Goal: Task Accomplishment & Management: Manage account settings

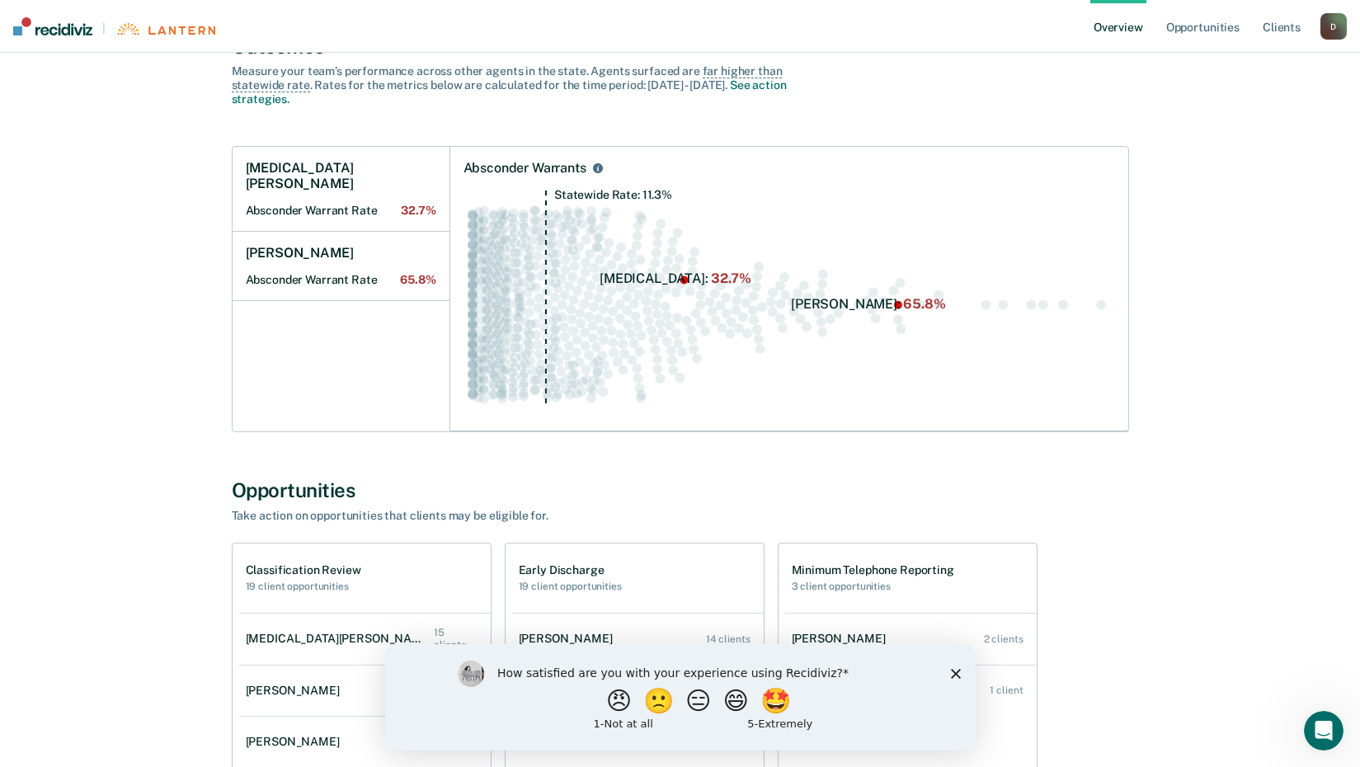
scroll to position [412, 0]
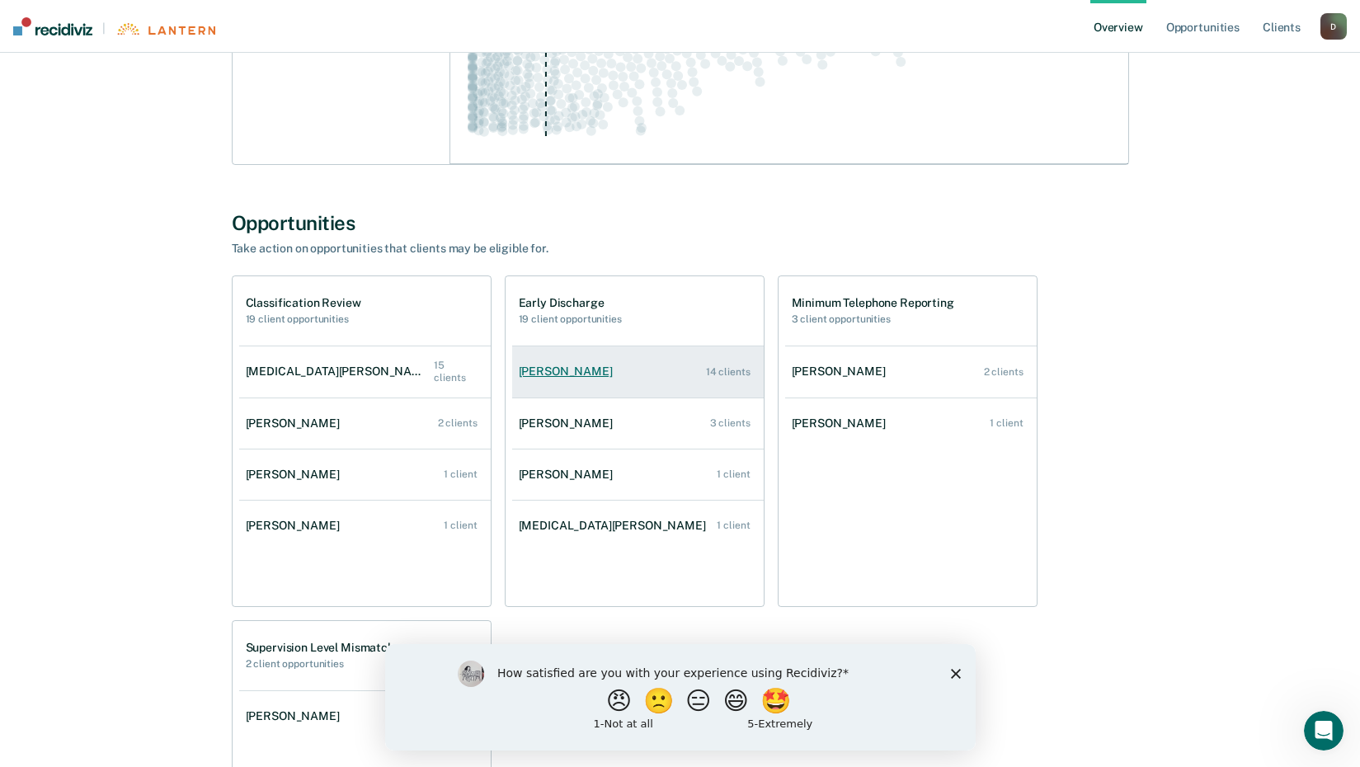
click at [547, 370] on div "[PERSON_NAME]" at bounding box center [569, 371] width 101 height 14
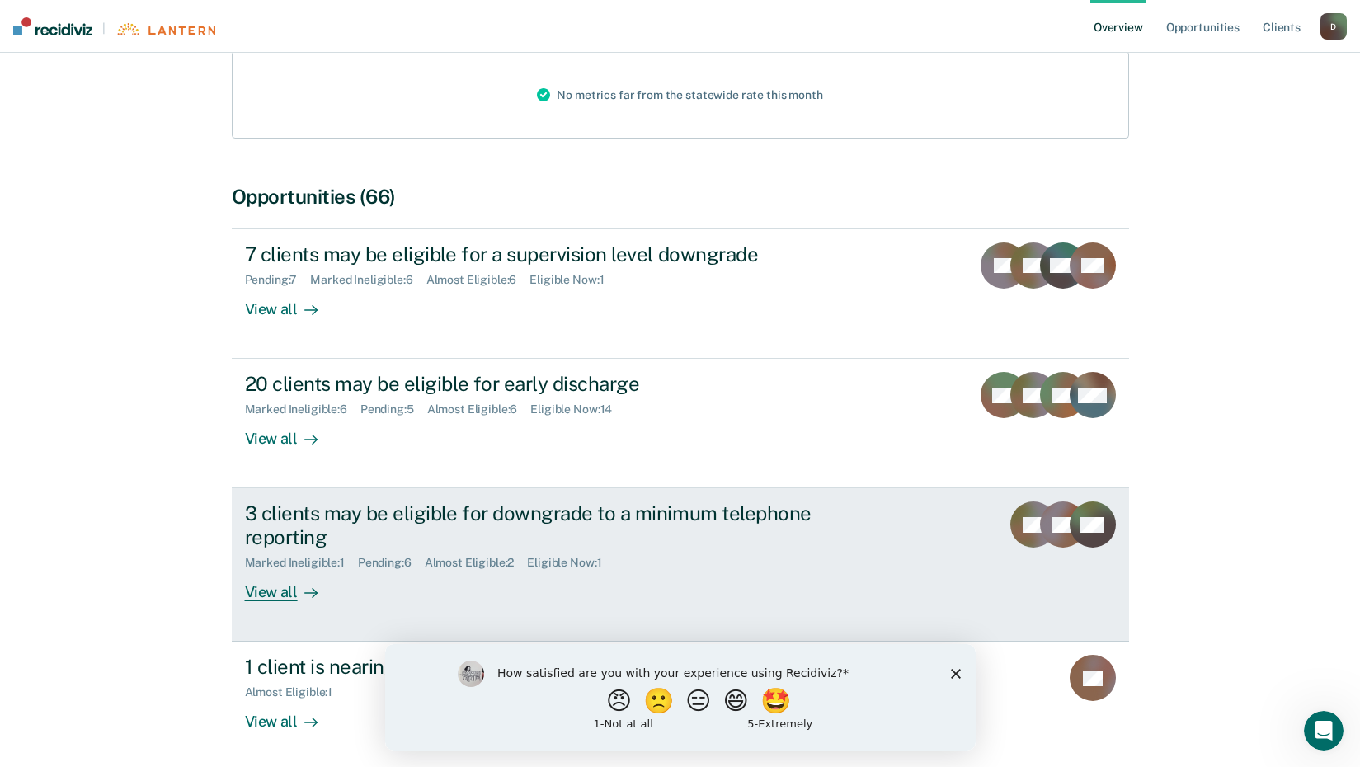
scroll to position [247, 0]
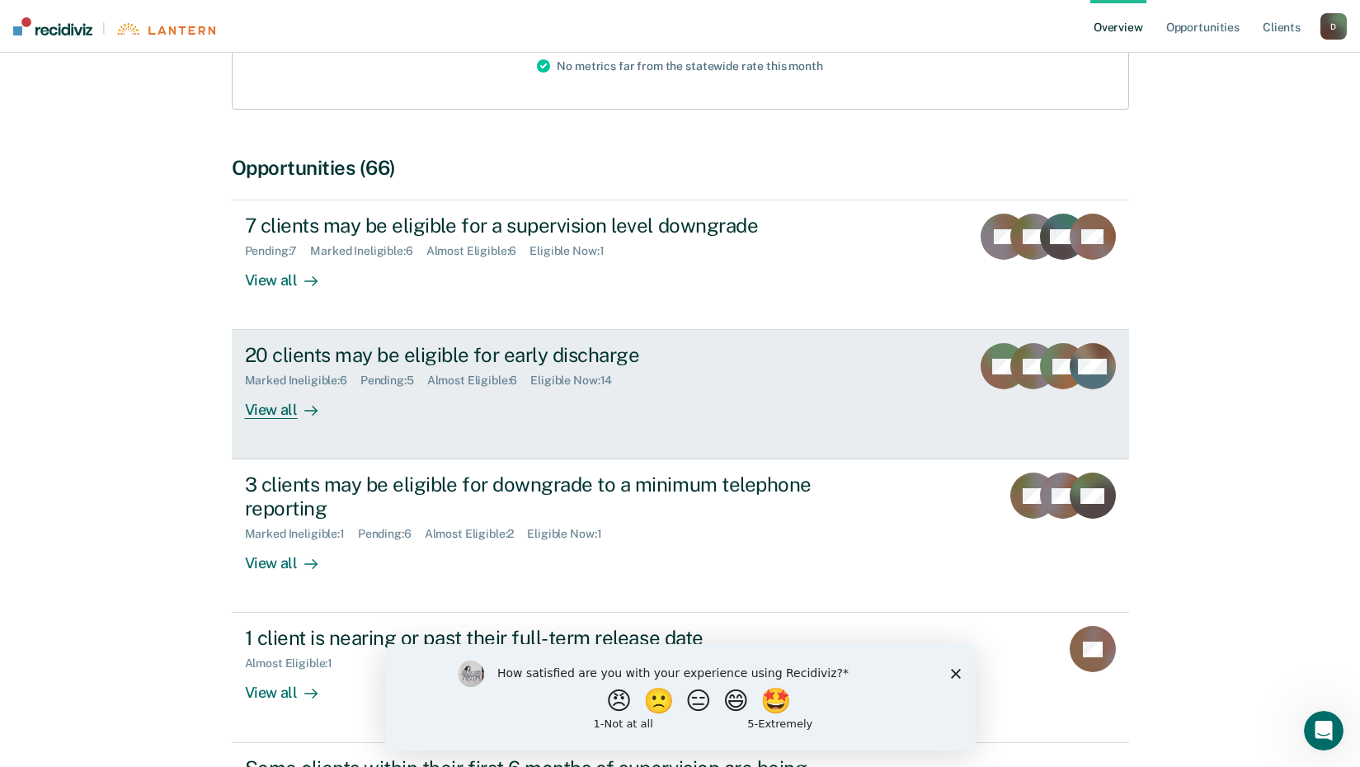
click at [491, 357] on div "20 clients may be eligible for early discharge" at bounding box center [534, 355] width 579 height 24
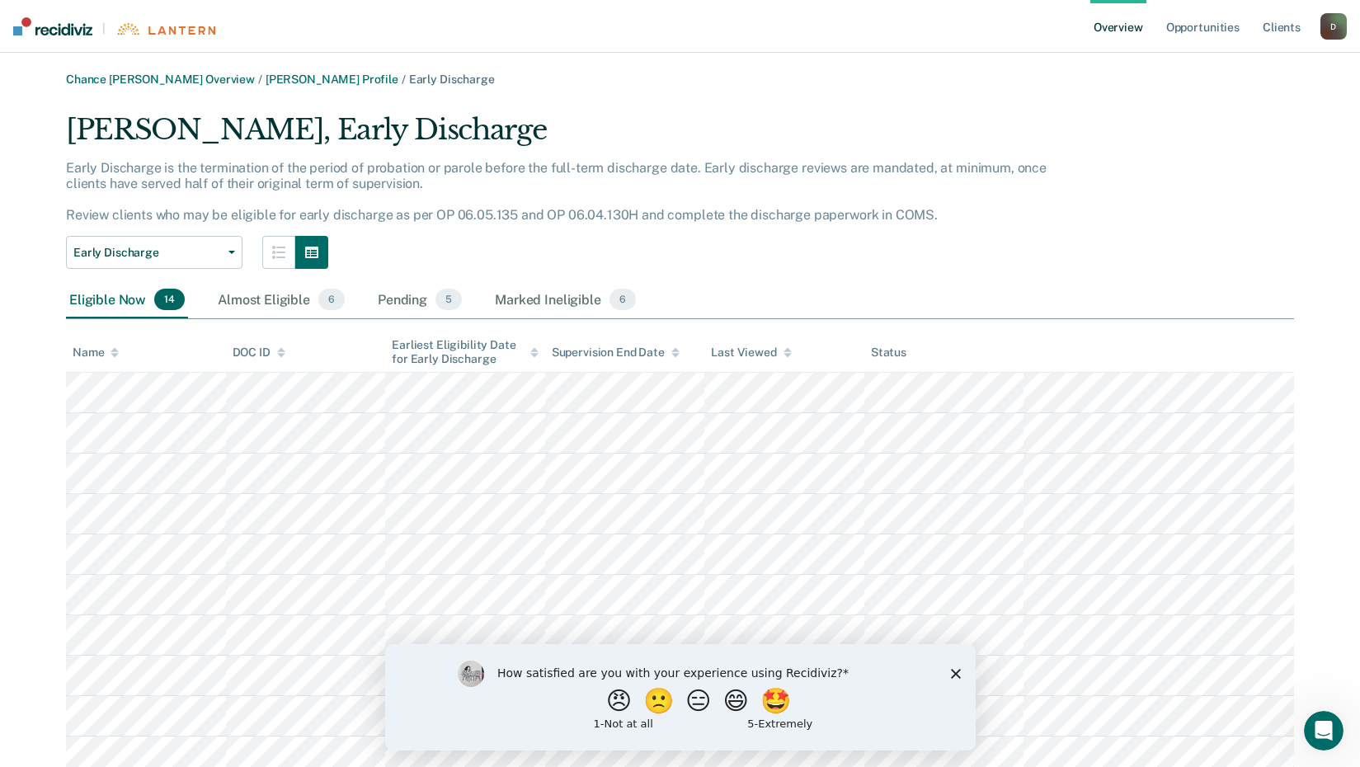
click at [948, 670] on div "How satisfied are you with your experience using Recidiviz? 😠 🙁 😑 😄 🤩 1 - Not a…" at bounding box center [679, 696] width 590 height 106
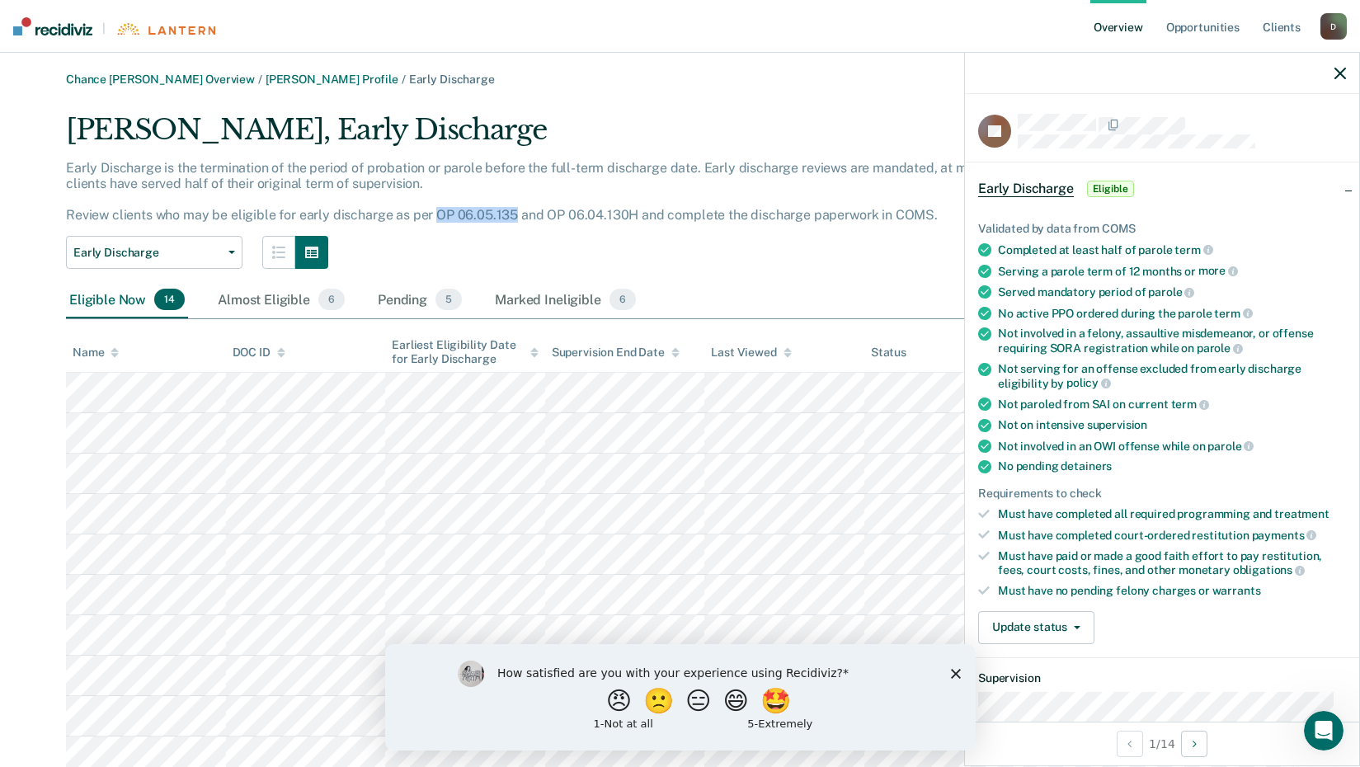
drag, startPoint x: 511, startPoint y: 216, endPoint x: 431, endPoint y: 207, distance: 80.5
click at [431, 207] on p "Early Discharge is the termination of the period of probation or parole before …" at bounding box center [556, 191] width 980 height 63
drag, startPoint x: 431, startPoint y: 207, endPoint x: 440, endPoint y: 213, distance: 10.8
copy p "OP 06.05.135"
click at [1069, 633] on button "Update status" at bounding box center [1036, 627] width 116 height 33
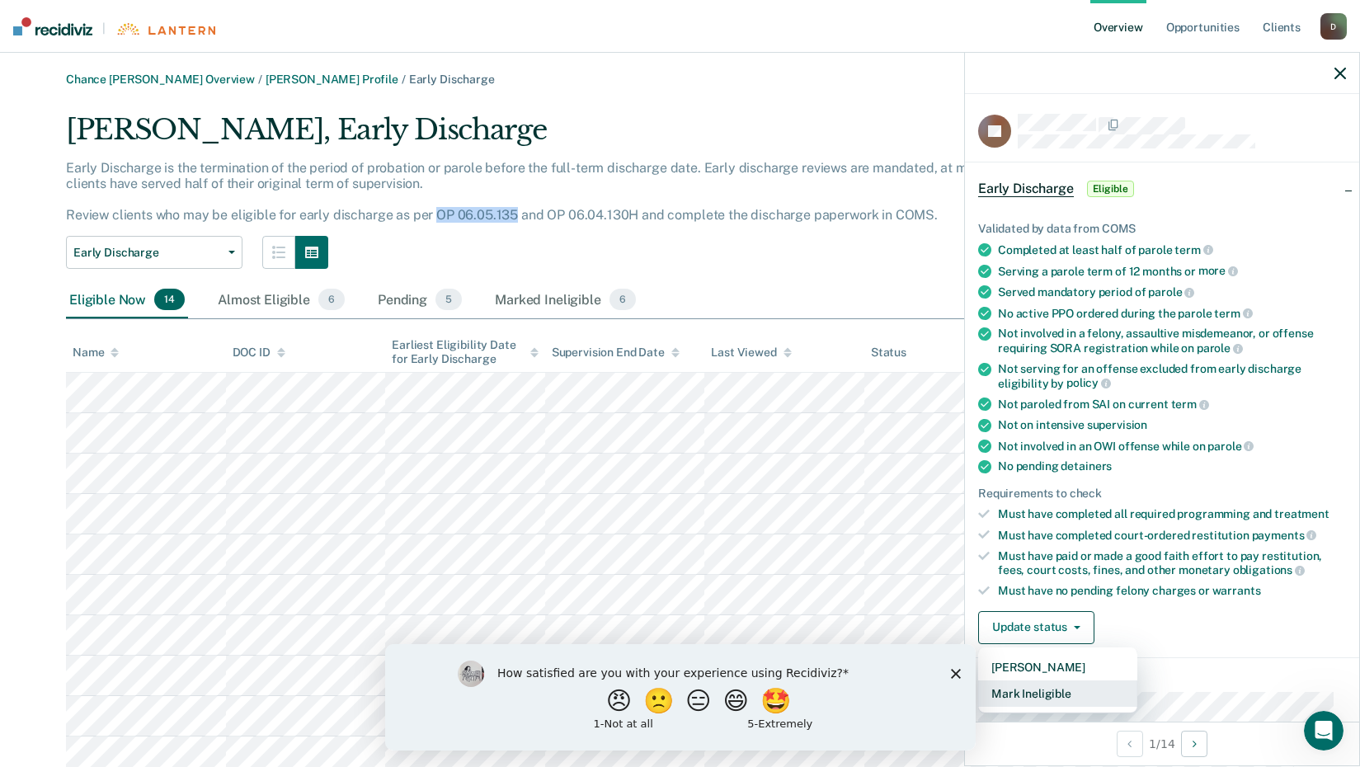
click at [1074, 693] on button "Mark Ineligible" at bounding box center [1057, 693] width 159 height 26
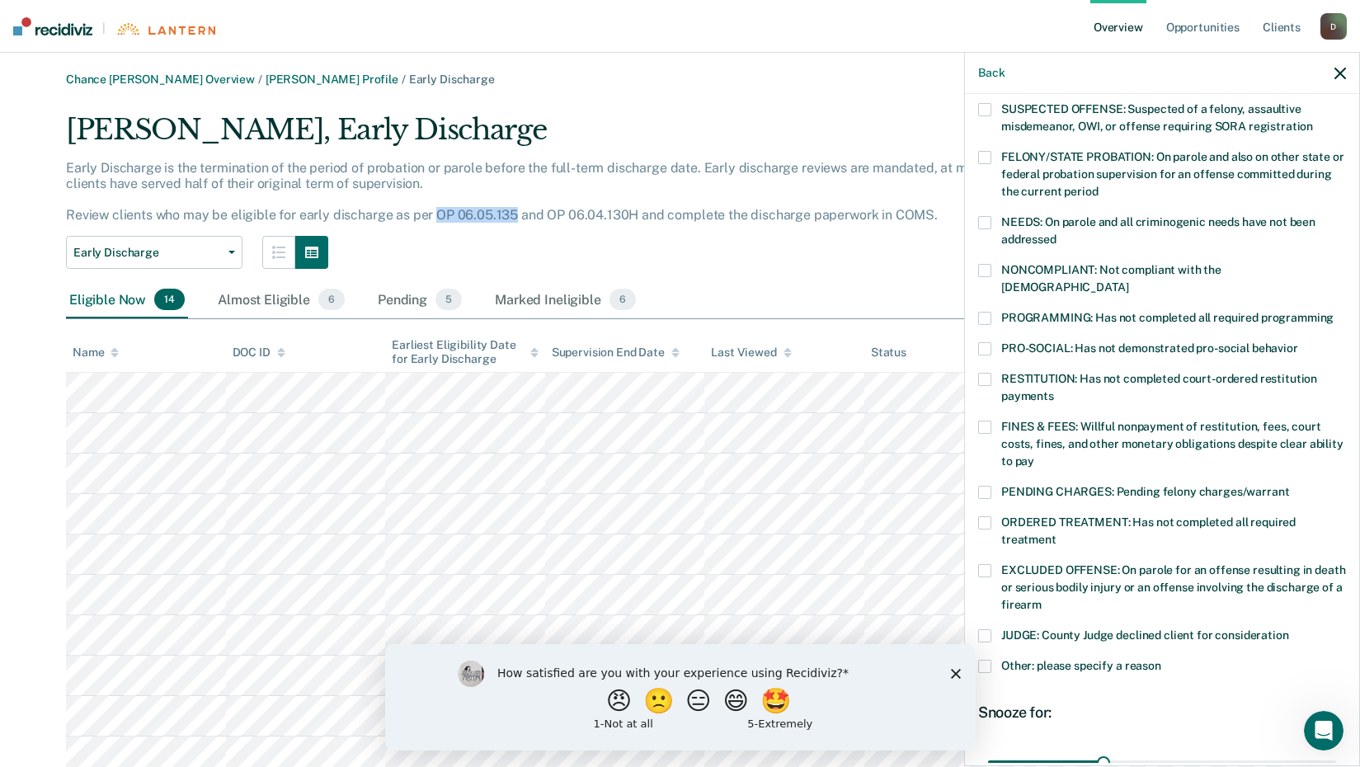
scroll to position [247, 0]
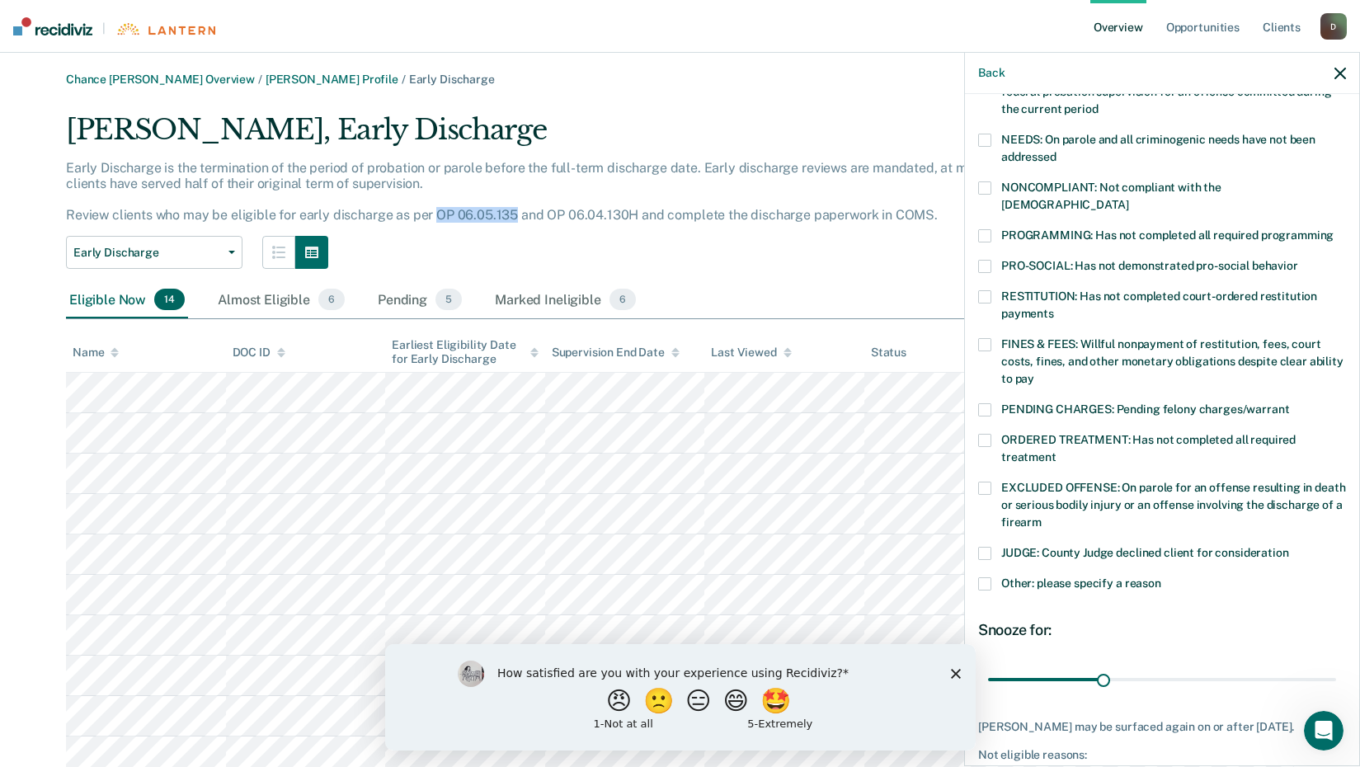
click at [987, 577] on span at bounding box center [984, 583] width 13 height 13
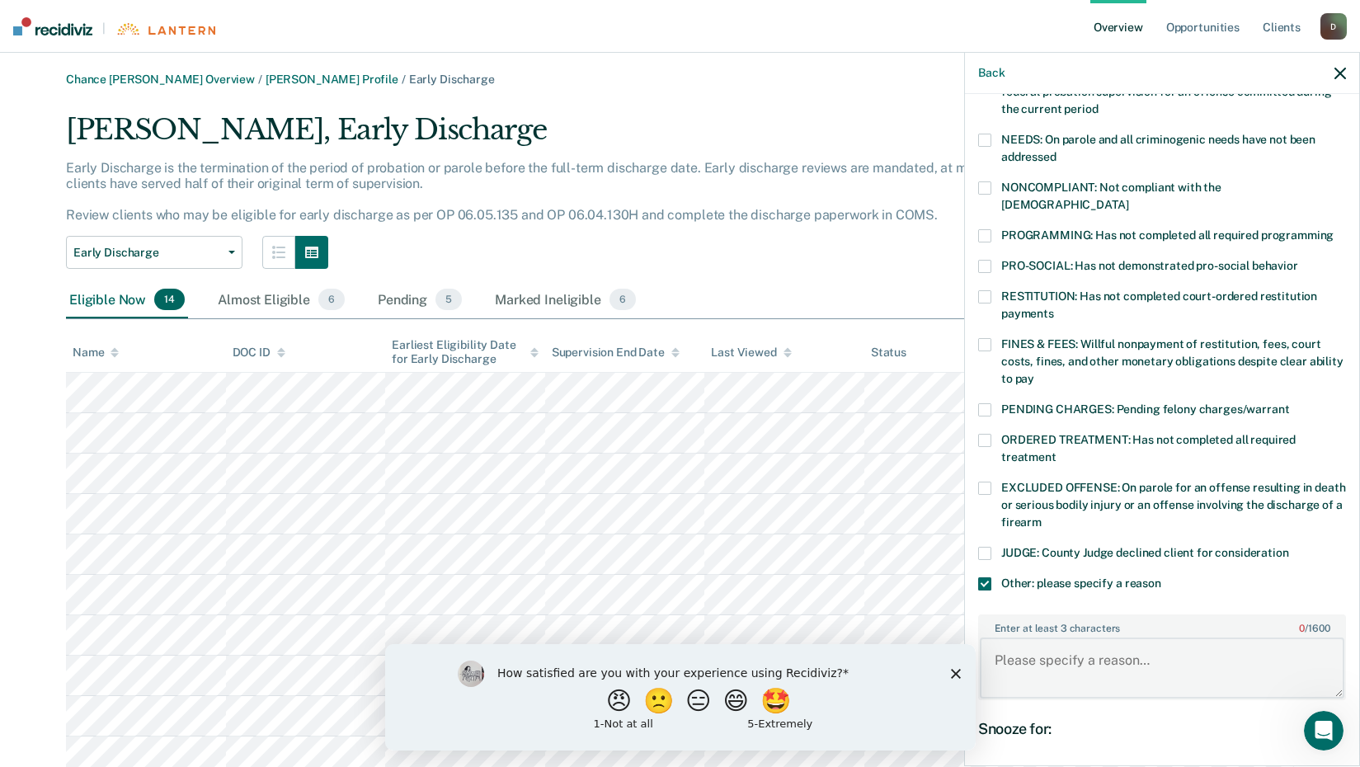
click at [1056, 647] on textarea "Enter at least 3 characters 0 / 1600" at bounding box center [1162, 667] width 364 height 61
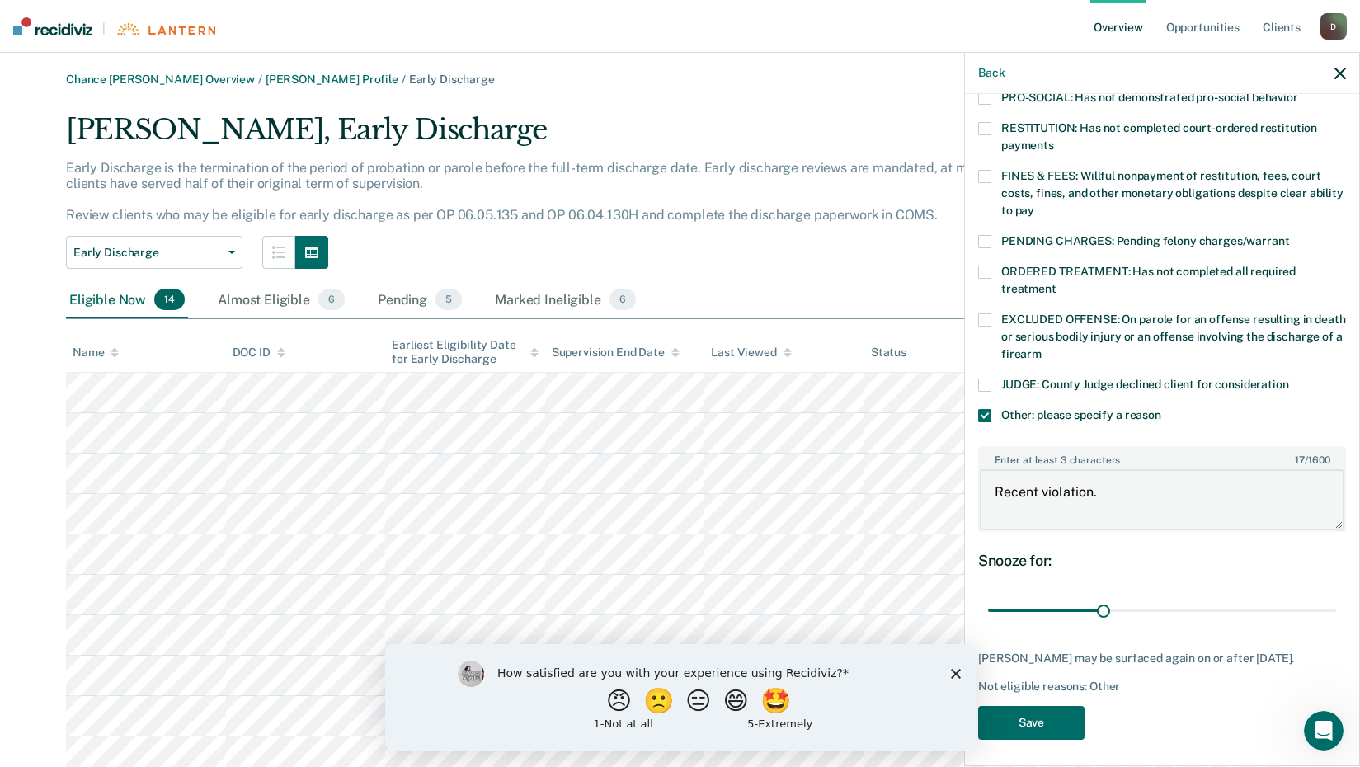
scroll to position [417, 0]
type textarea "Recent violation."
click at [1062, 717] on button "Save" at bounding box center [1031, 721] width 106 height 34
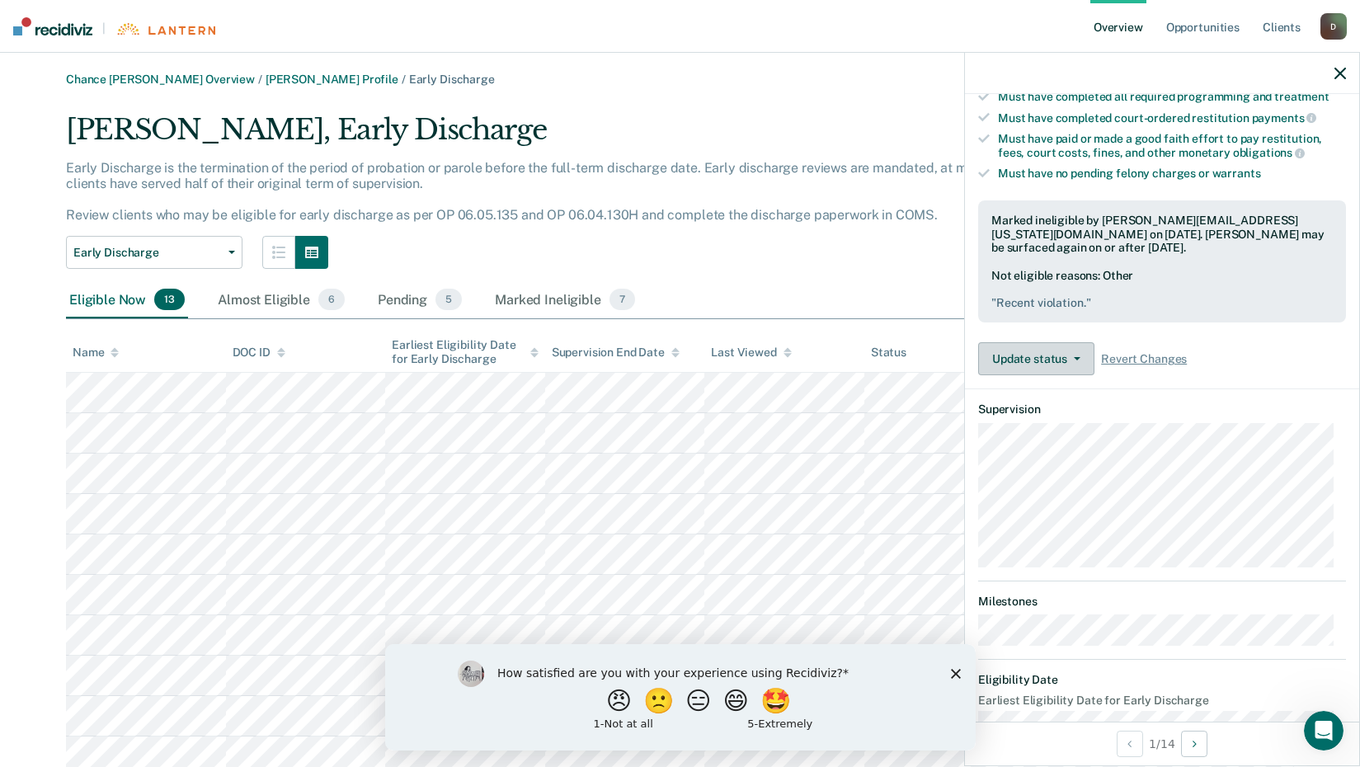
scroll to position [451, 0]
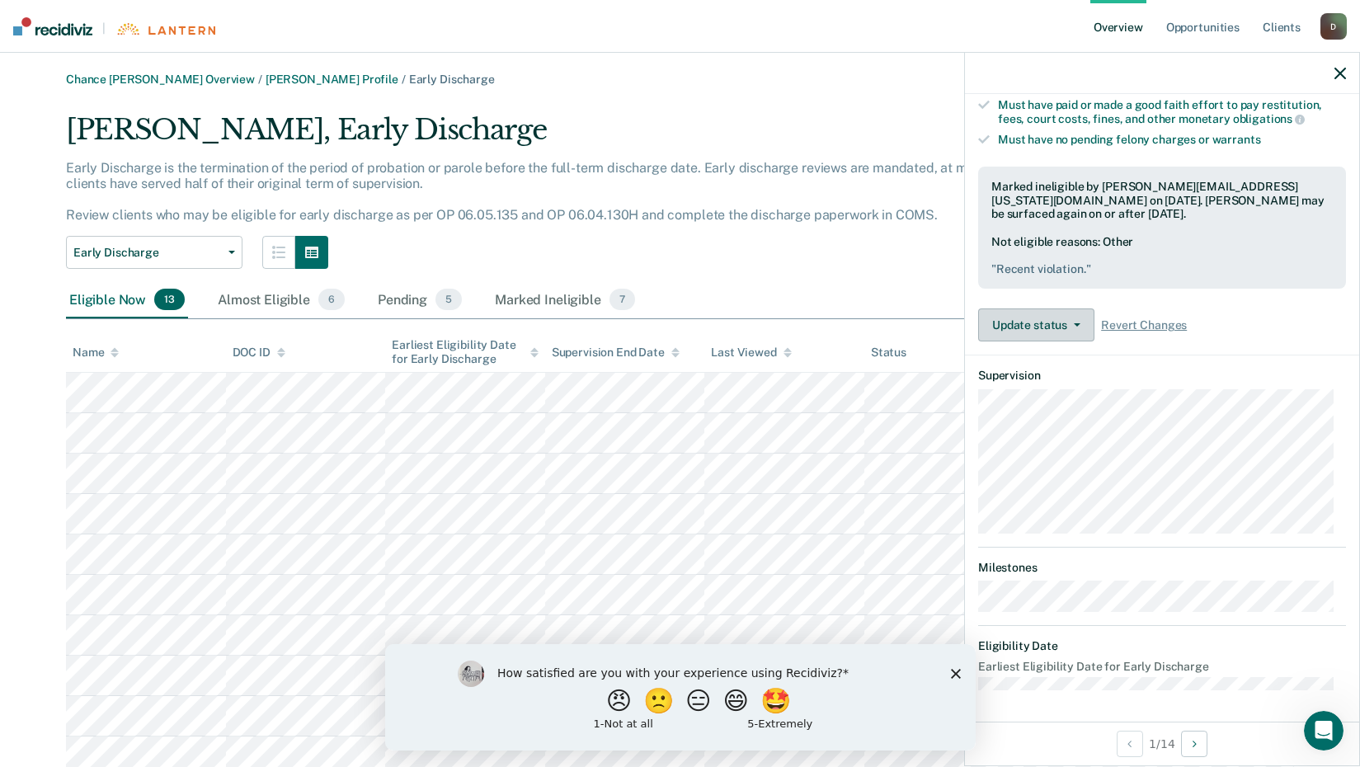
click at [1016, 329] on button "Update status" at bounding box center [1036, 324] width 116 height 33
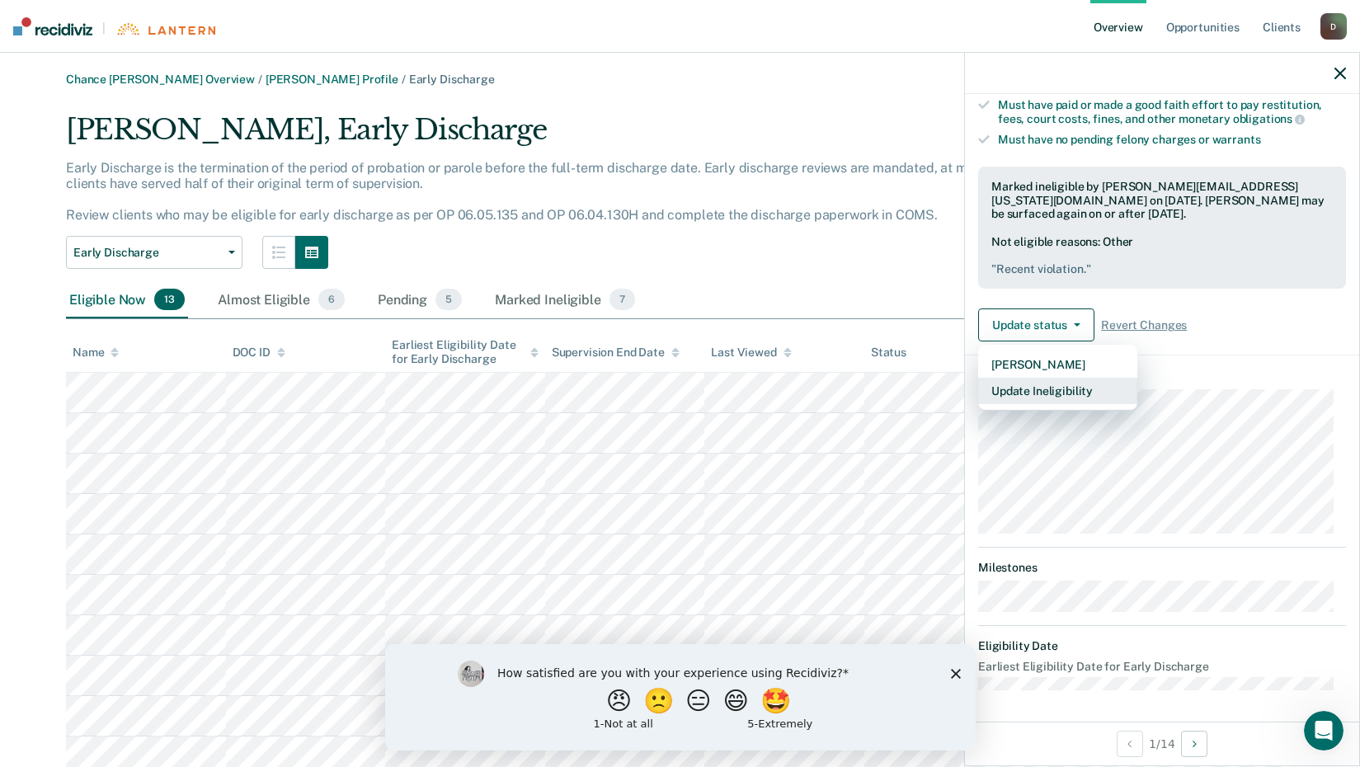
click at [1053, 388] on button "Update Ineligibility" at bounding box center [1057, 391] width 159 height 26
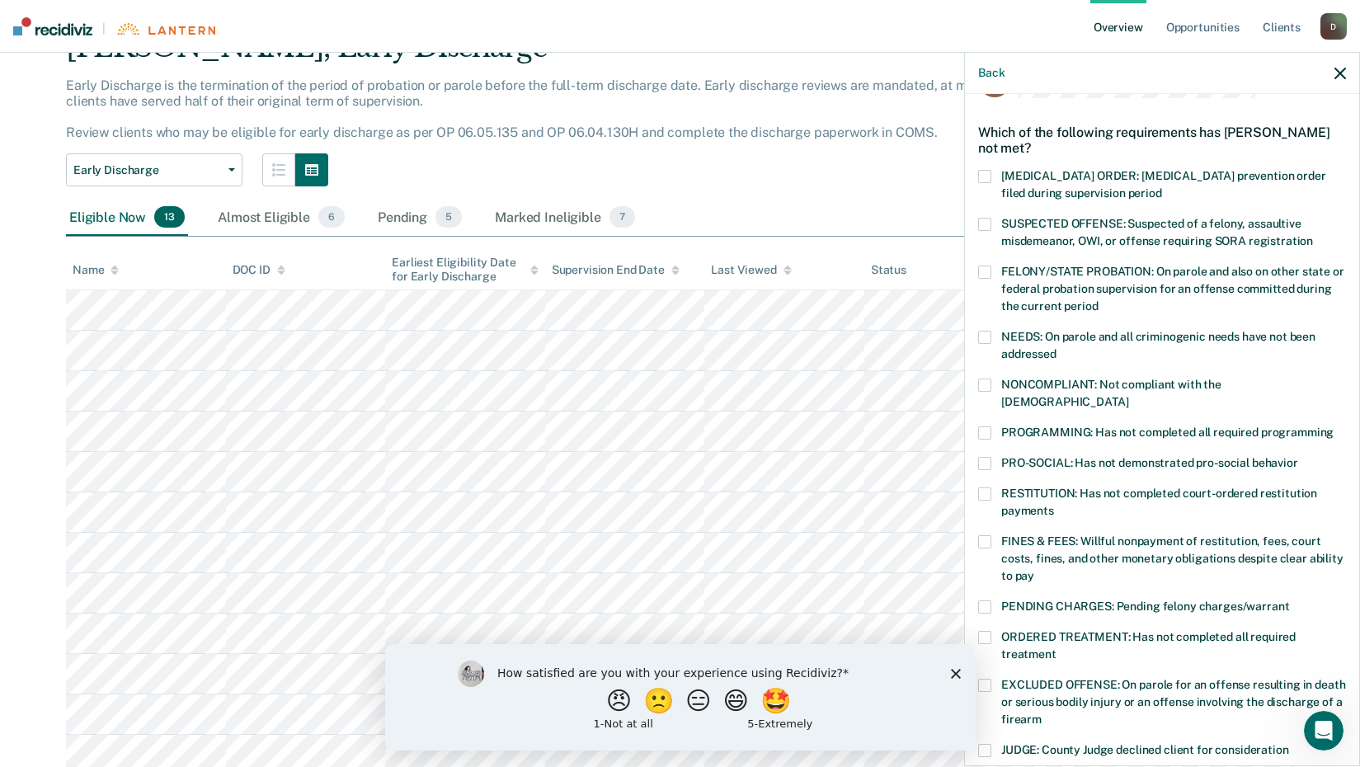
scroll to position [5, 0]
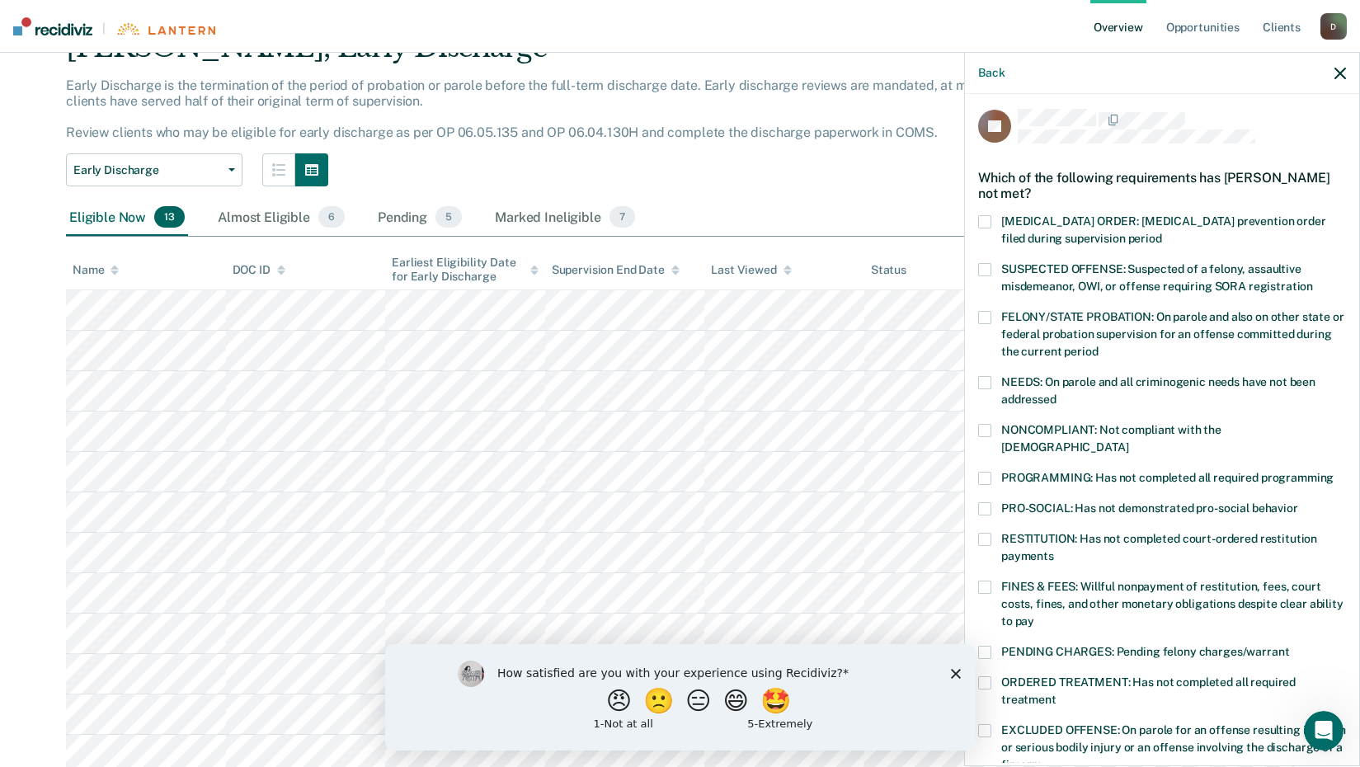
click at [1336, 75] on icon "button" at bounding box center [1340, 74] width 12 height 12
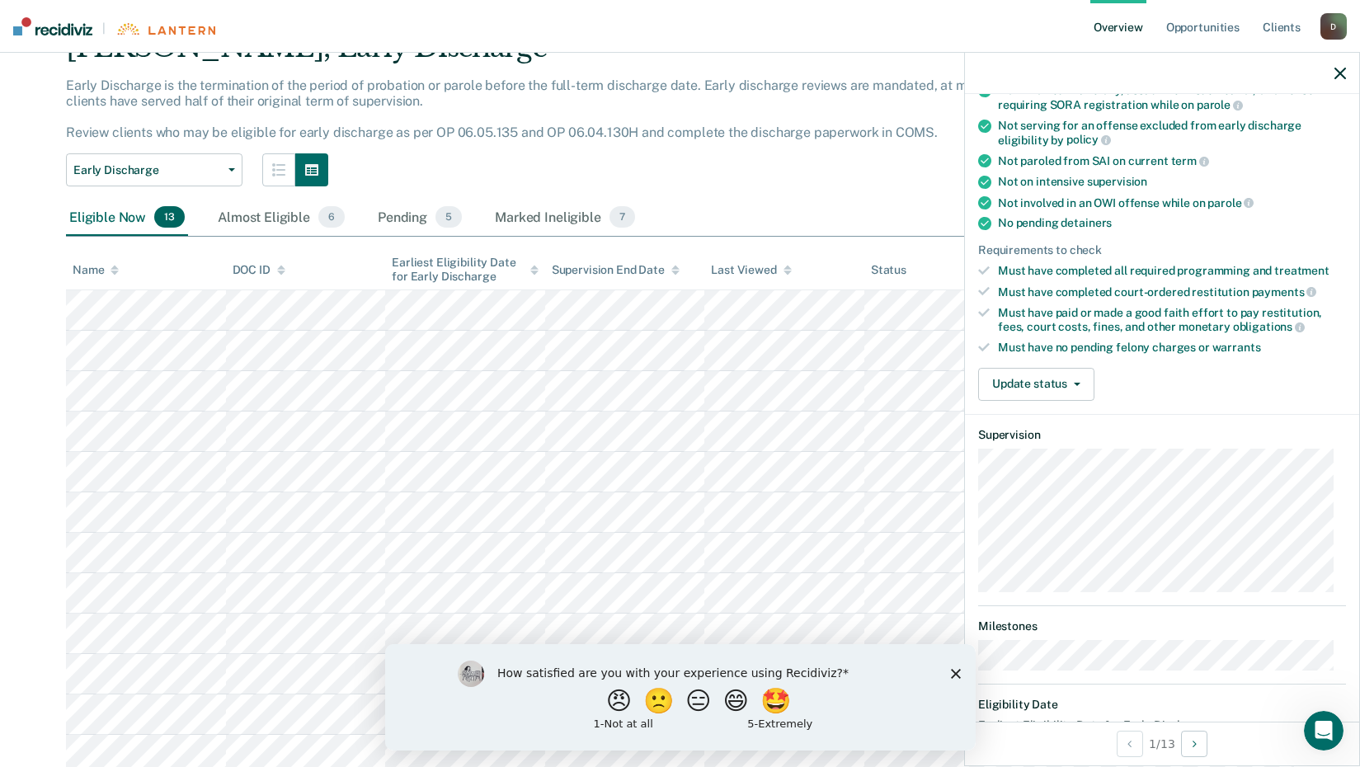
scroll to position [302, 0]
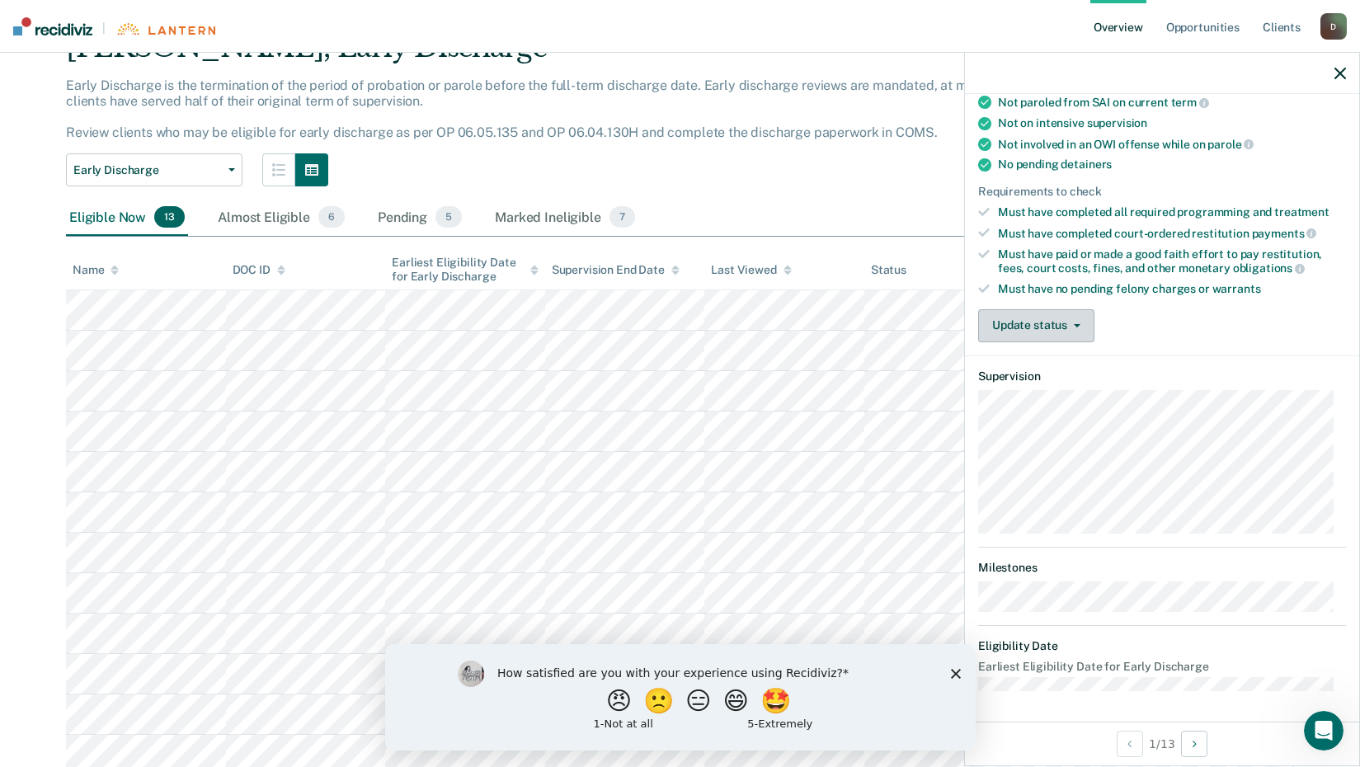
click at [1059, 326] on button "Update status" at bounding box center [1036, 325] width 116 height 33
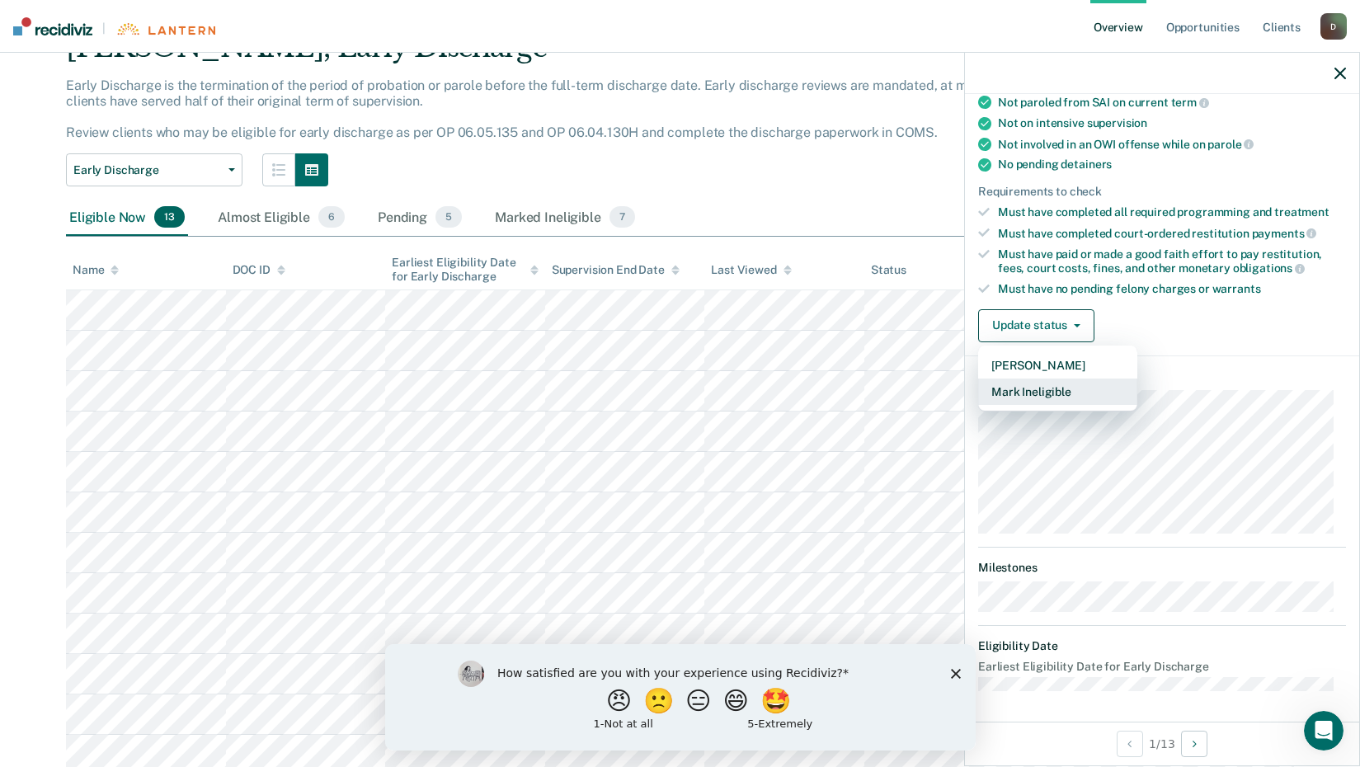
click at [1048, 383] on button "Mark Ineligible" at bounding box center [1057, 391] width 159 height 26
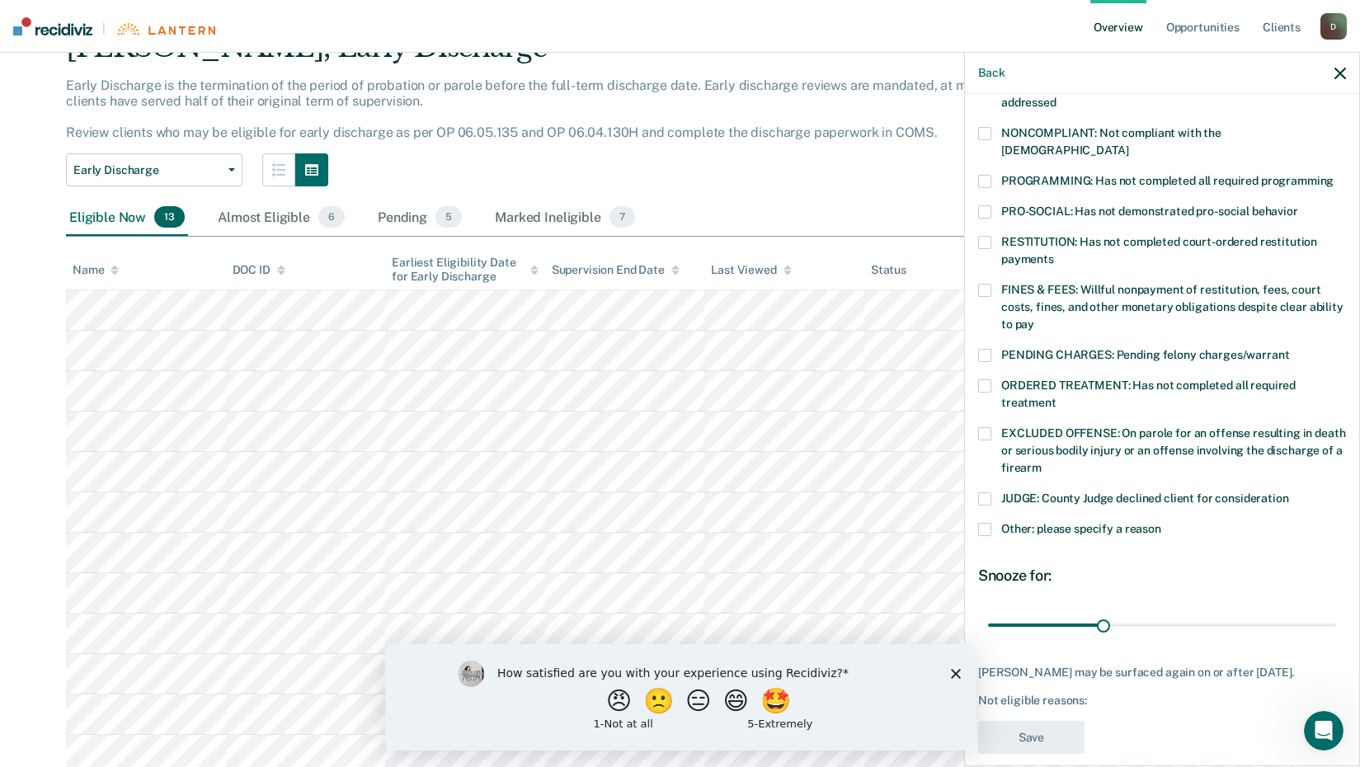
scroll to position [0, 0]
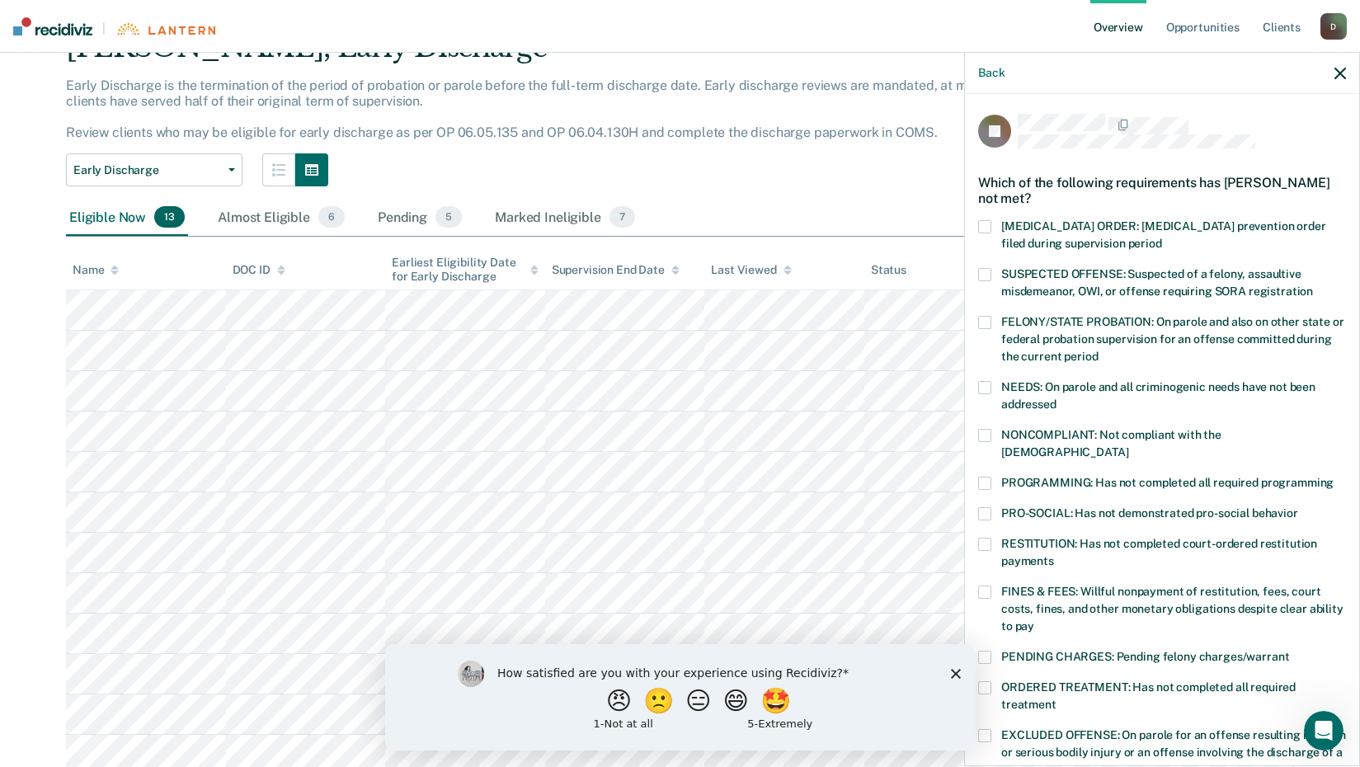
click at [988, 431] on span at bounding box center [984, 435] width 13 height 13
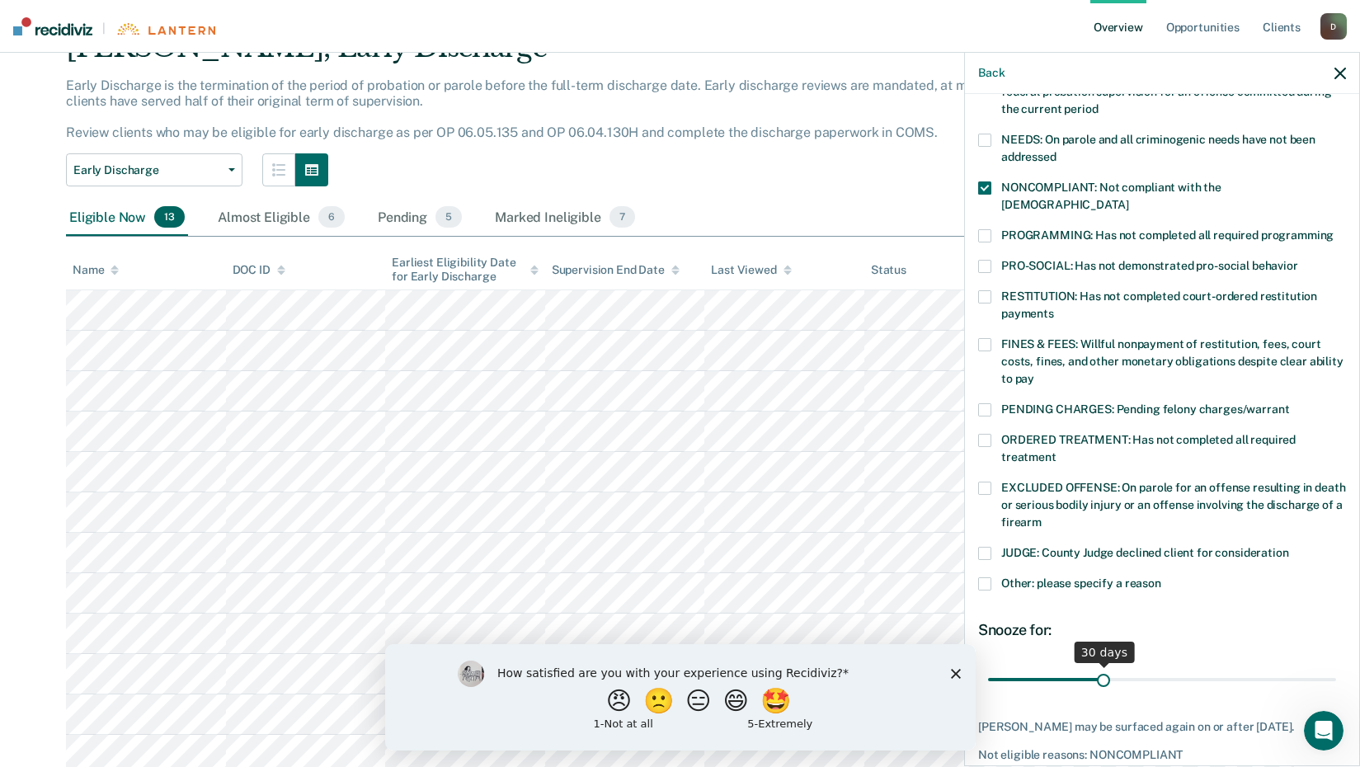
scroll to position [317, 0]
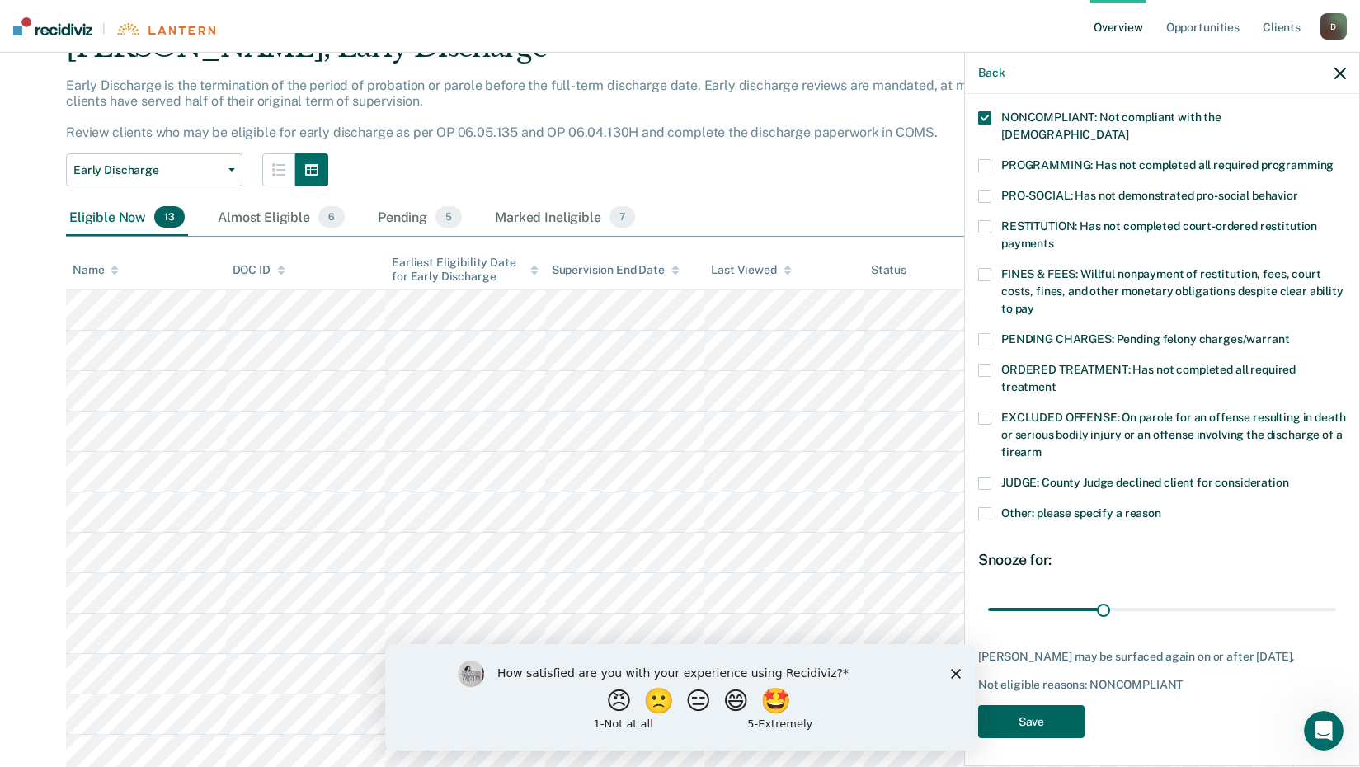
click at [1051, 712] on button "Save" at bounding box center [1031, 722] width 106 height 34
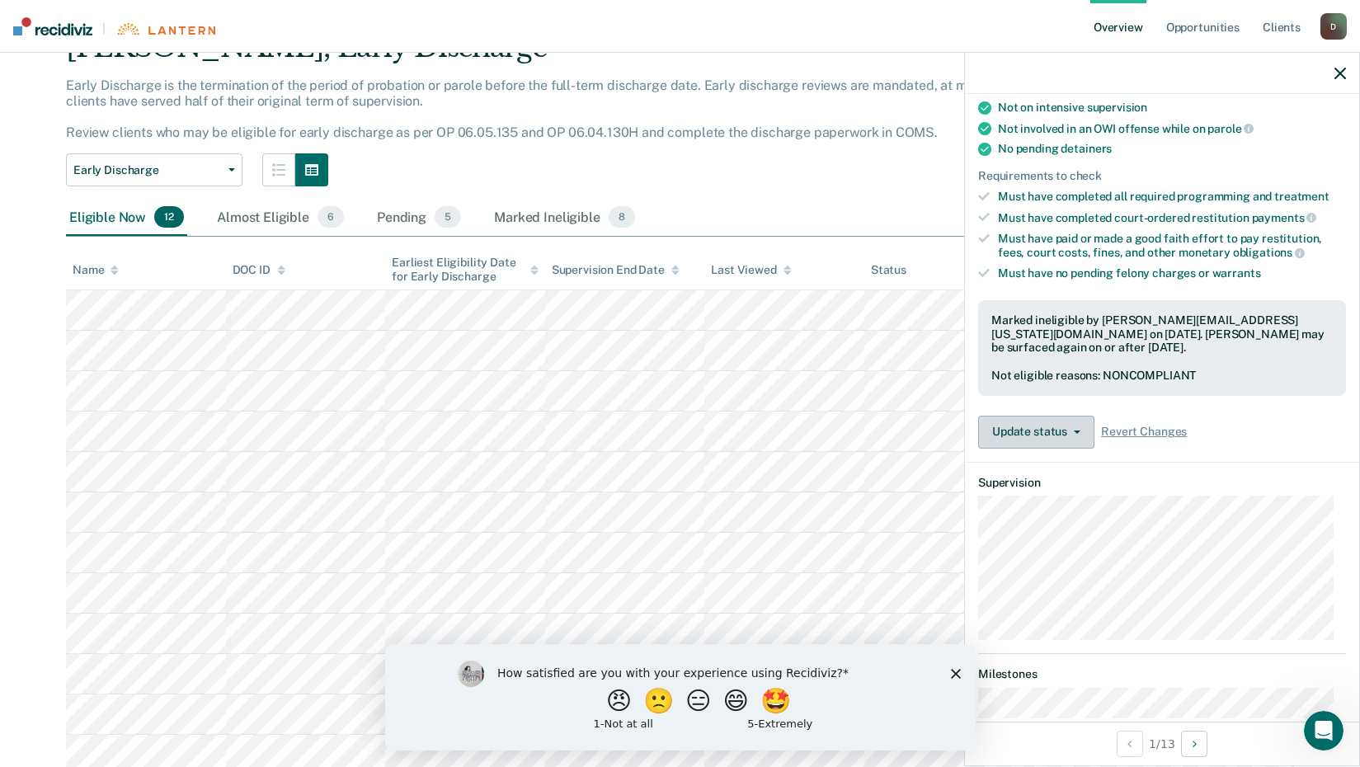
click at [1022, 432] on button "Update status" at bounding box center [1036, 432] width 116 height 33
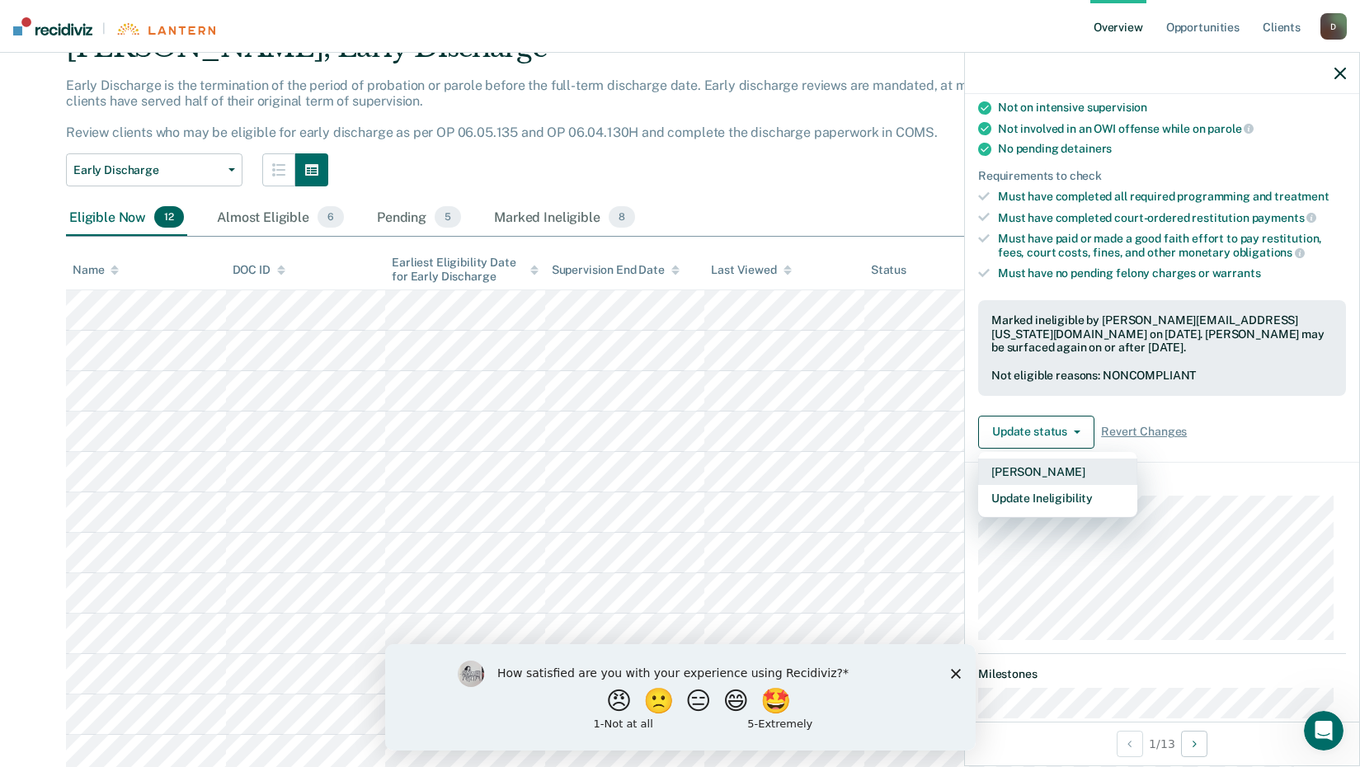
click at [1042, 466] on button "[PERSON_NAME]" at bounding box center [1057, 471] width 159 height 26
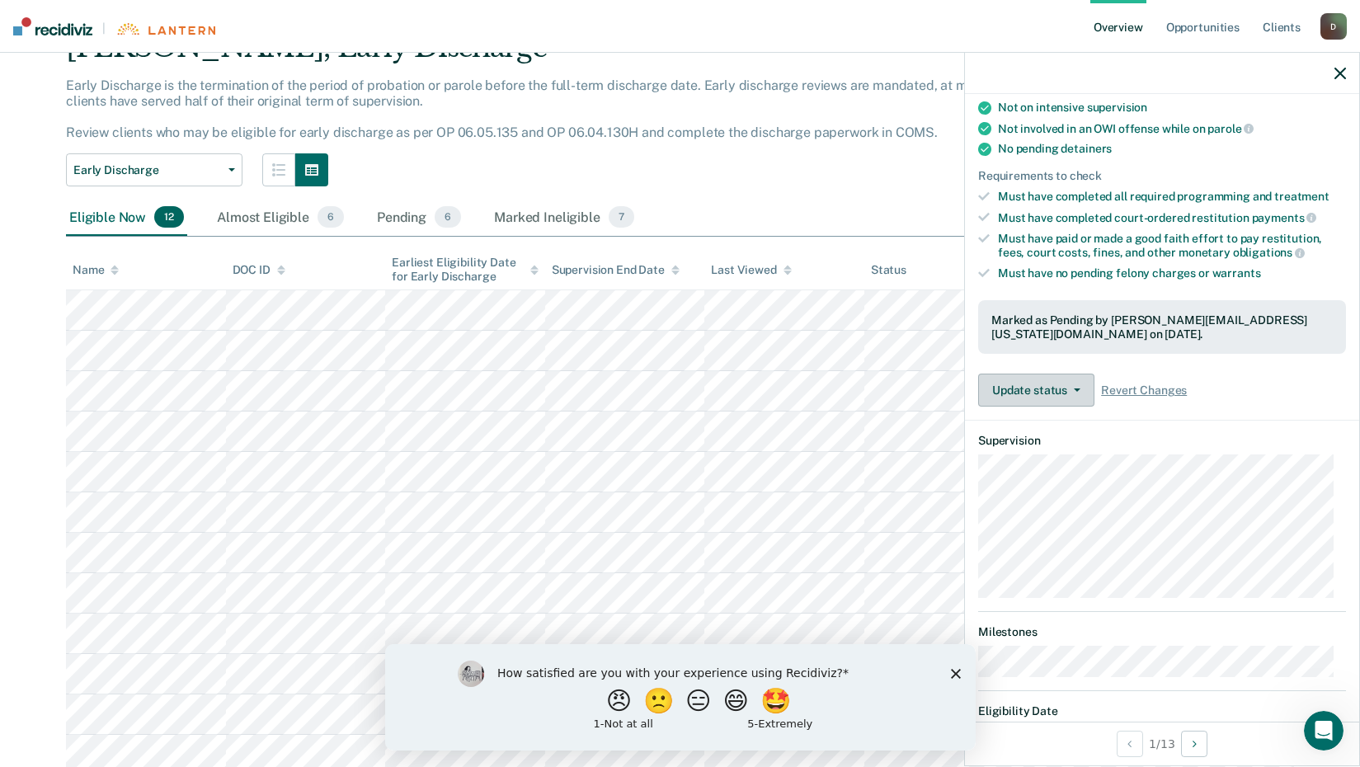
click at [1014, 393] on button "Update status" at bounding box center [1036, 390] width 116 height 33
drag, startPoint x: 1271, startPoint y: 421, endPoint x: 990, endPoint y: 423, distance: 281.2
click at [1271, 421] on article "JB Early Discharge Pending Validated by data from COMS Completed at least half …" at bounding box center [1162, 275] width 368 height 959
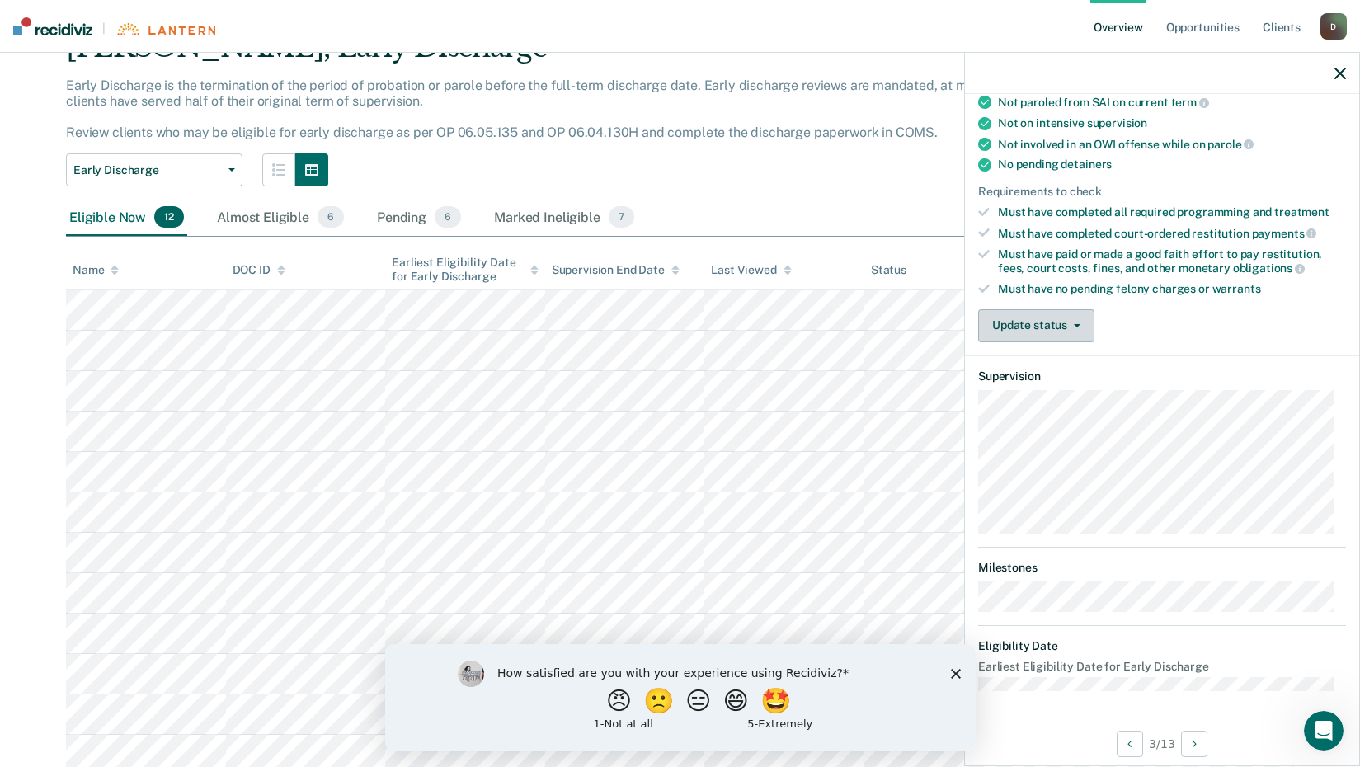
click at [1032, 320] on button "Update status" at bounding box center [1036, 325] width 116 height 33
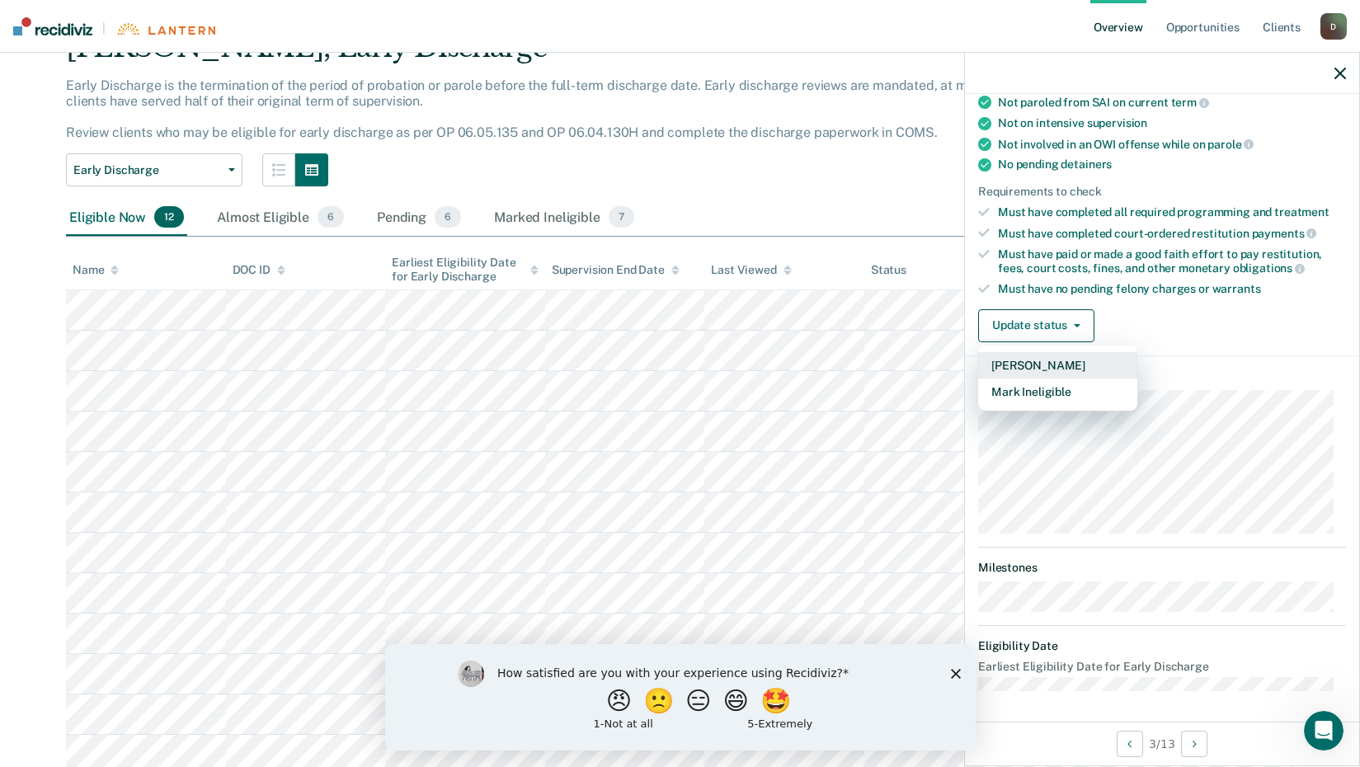
click at [1033, 358] on button "[PERSON_NAME]" at bounding box center [1057, 365] width 159 height 26
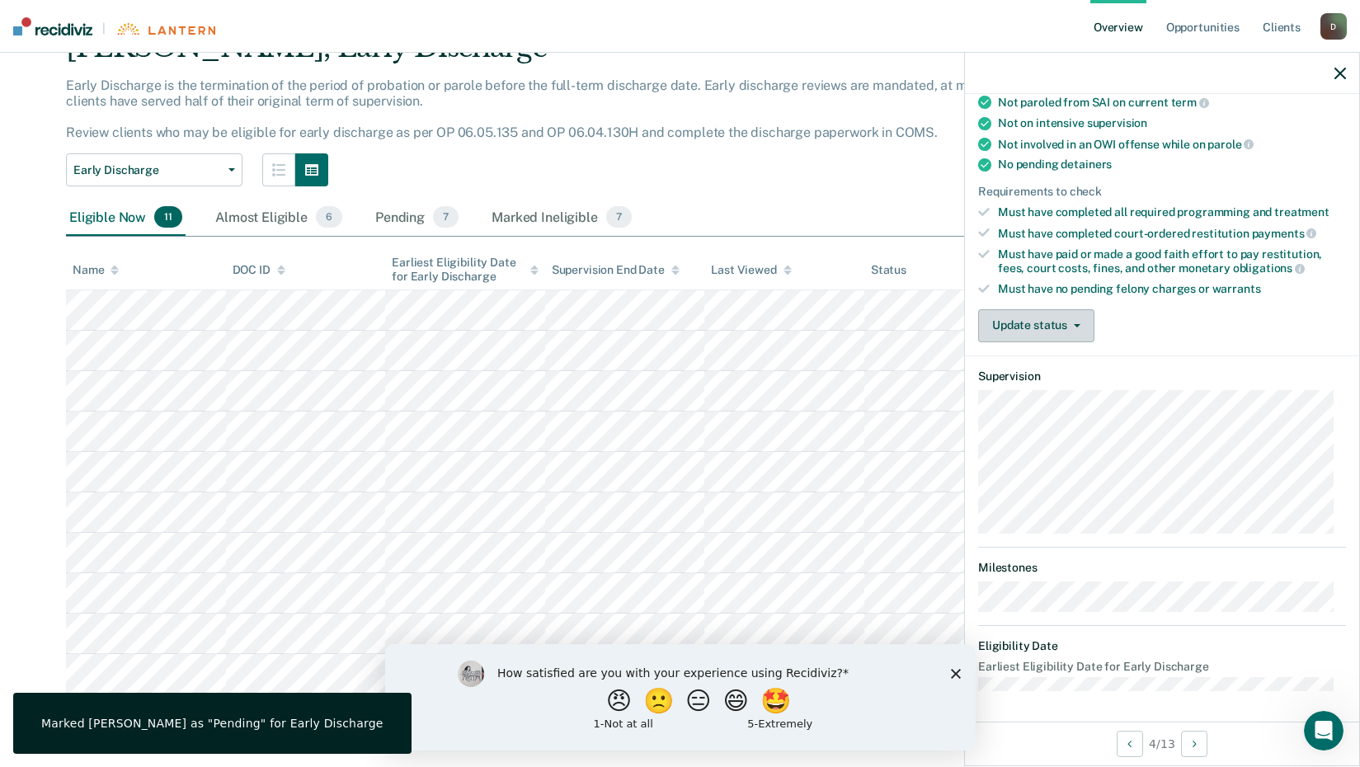
click at [1055, 321] on button "Update status" at bounding box center [1036, 325] width 116 height 33
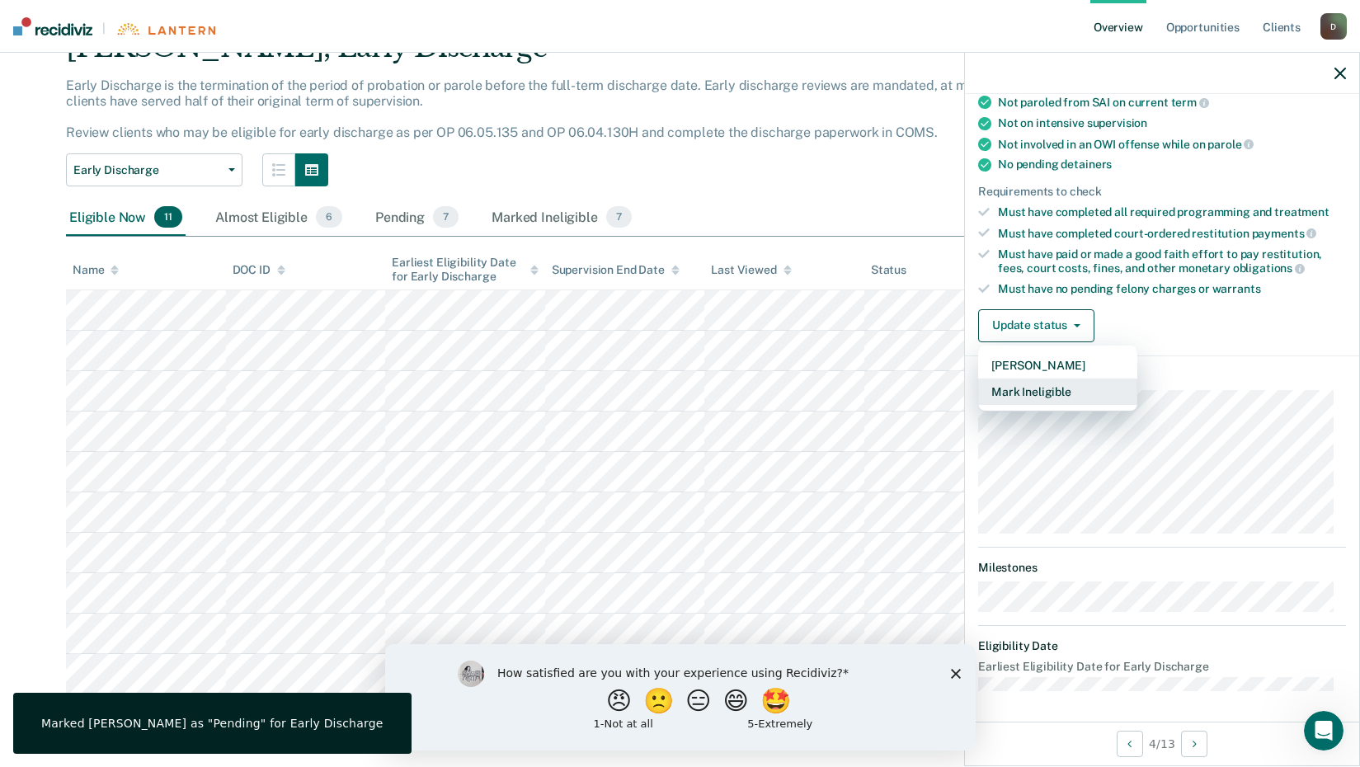
click at [1065, 383] on button "Mark Ineligible" at bounding box center [1057, 391] width 159 height 26
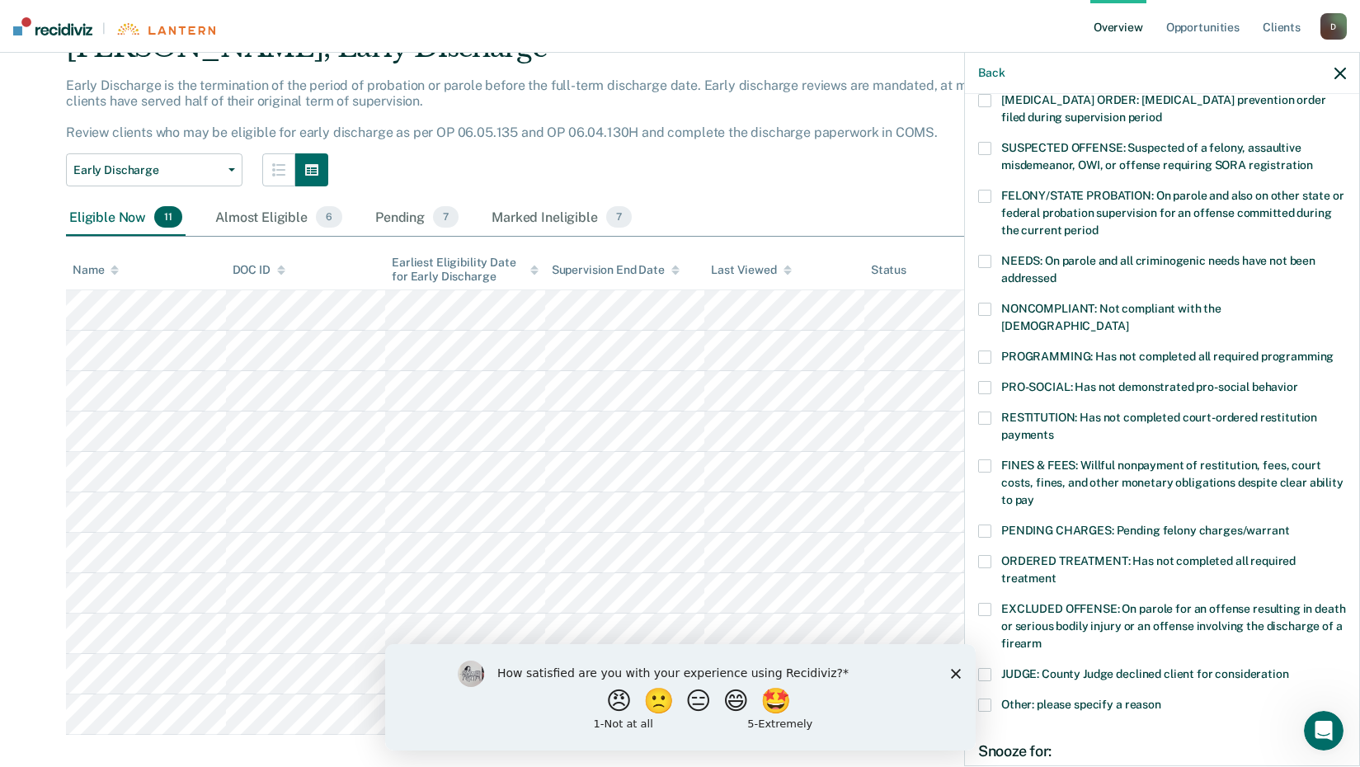
scroll to position [54, 0]
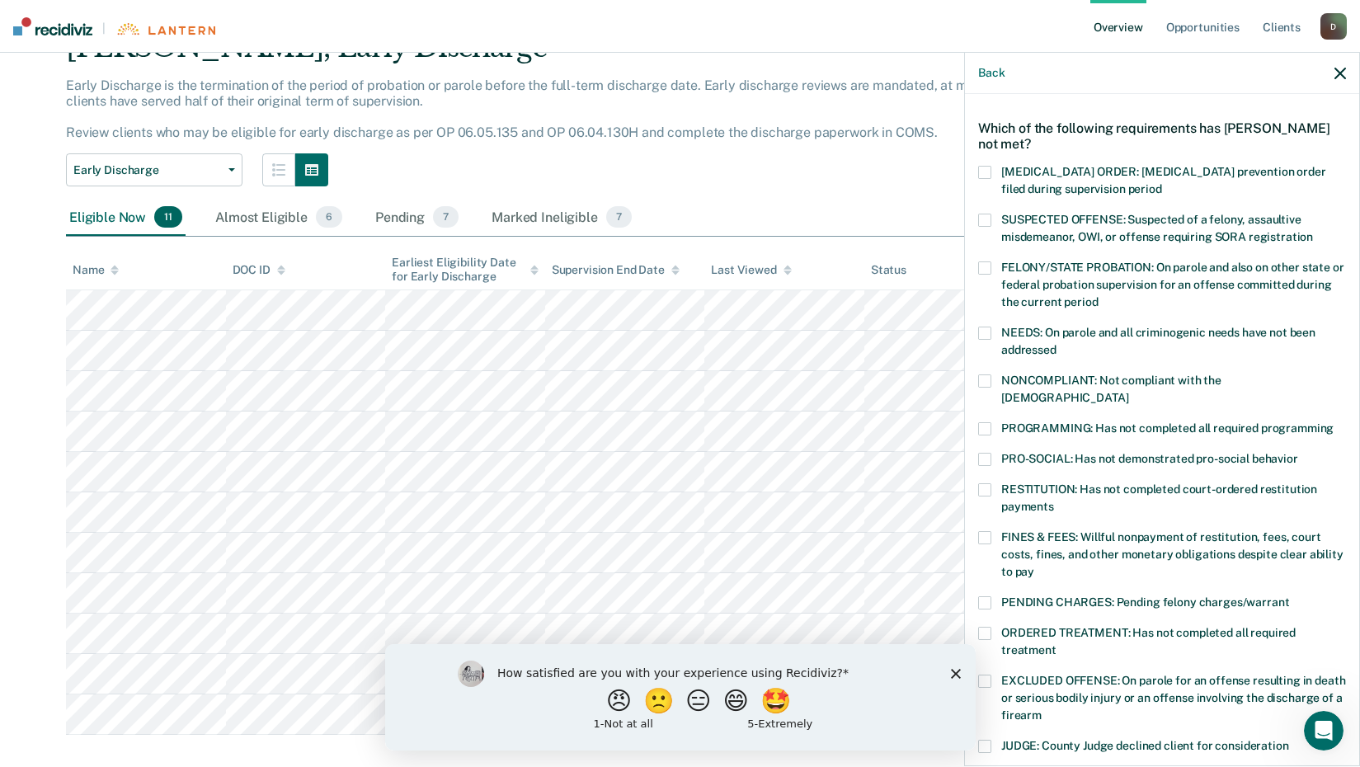
click at [984, 327] on span at bounding box center [984, 333] width 13 height 13
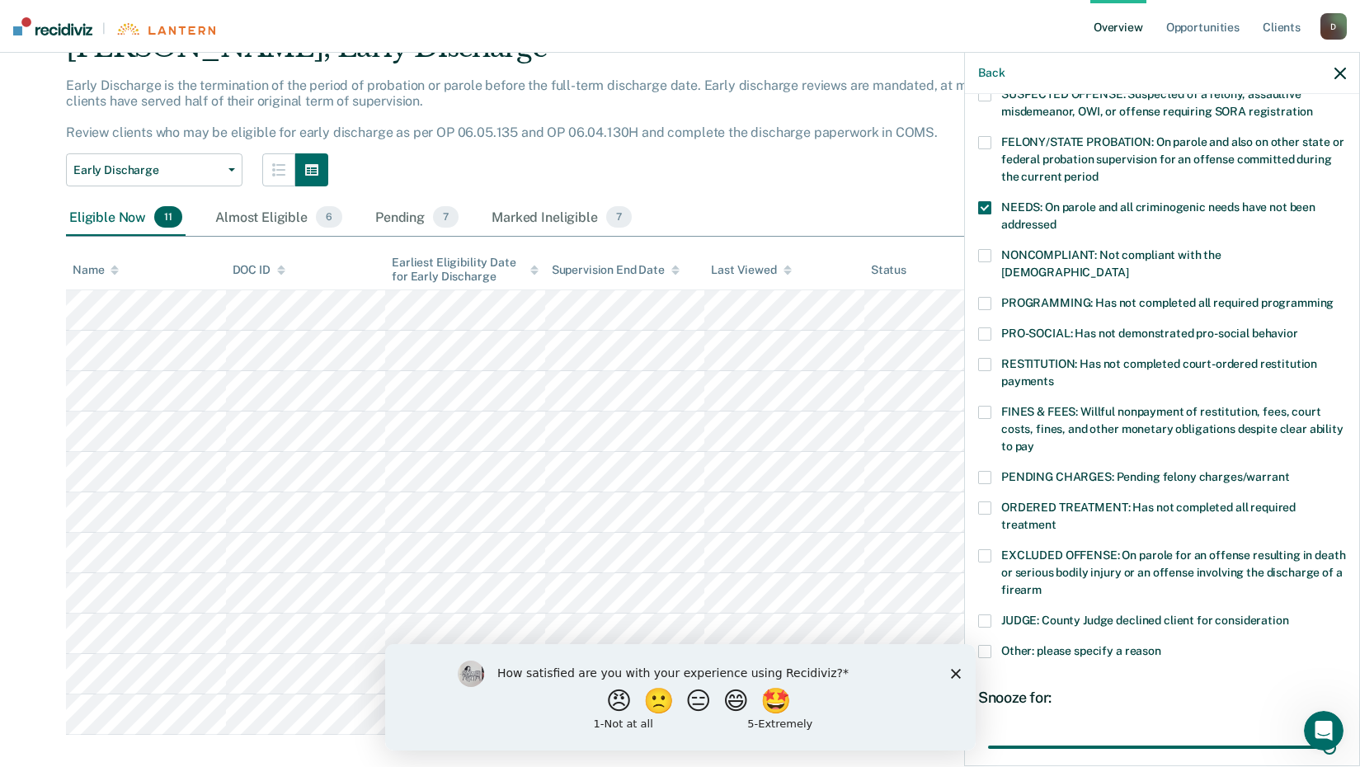
scroll to position [303, 0]
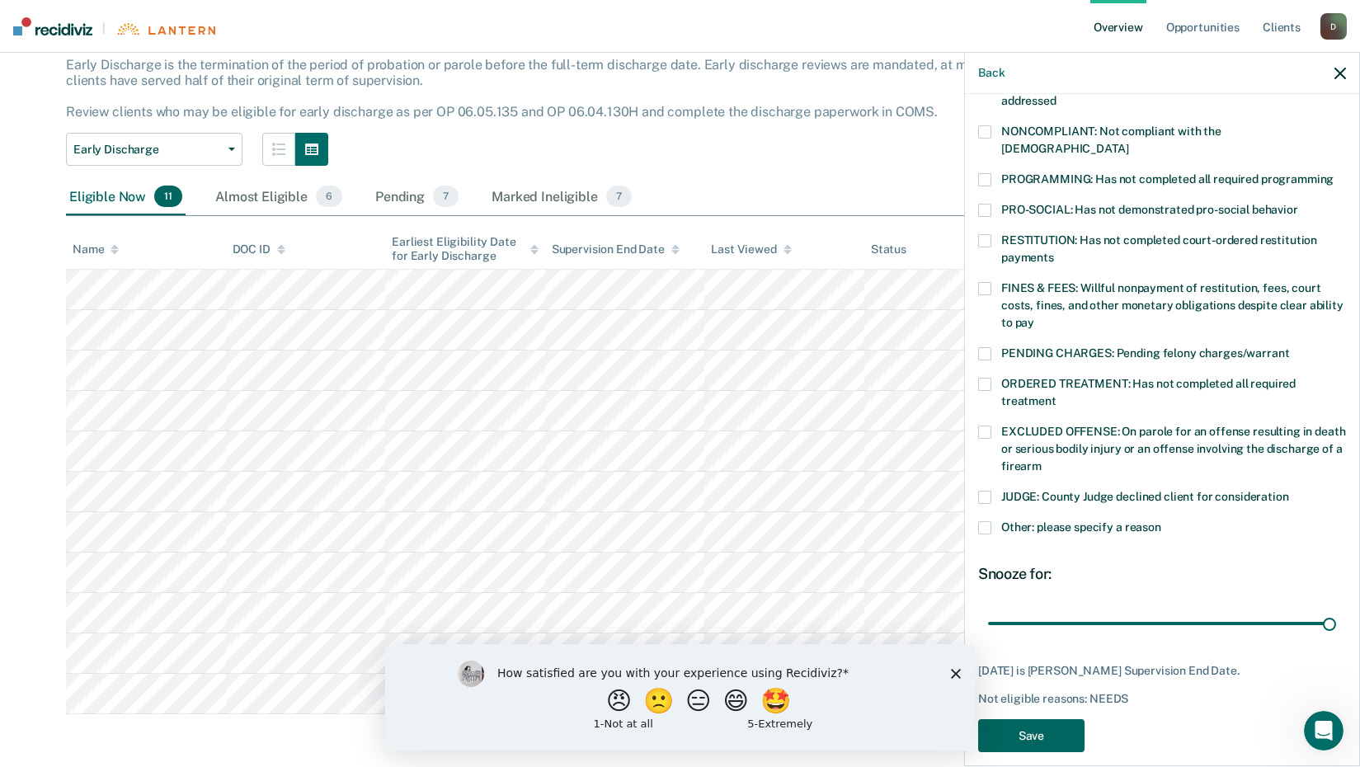
click at [1067, 719] on button "Save" at bounding box center [1031, 736] width 106 height 34
